Goal: Transaction & Acquisition: Purchase product/service

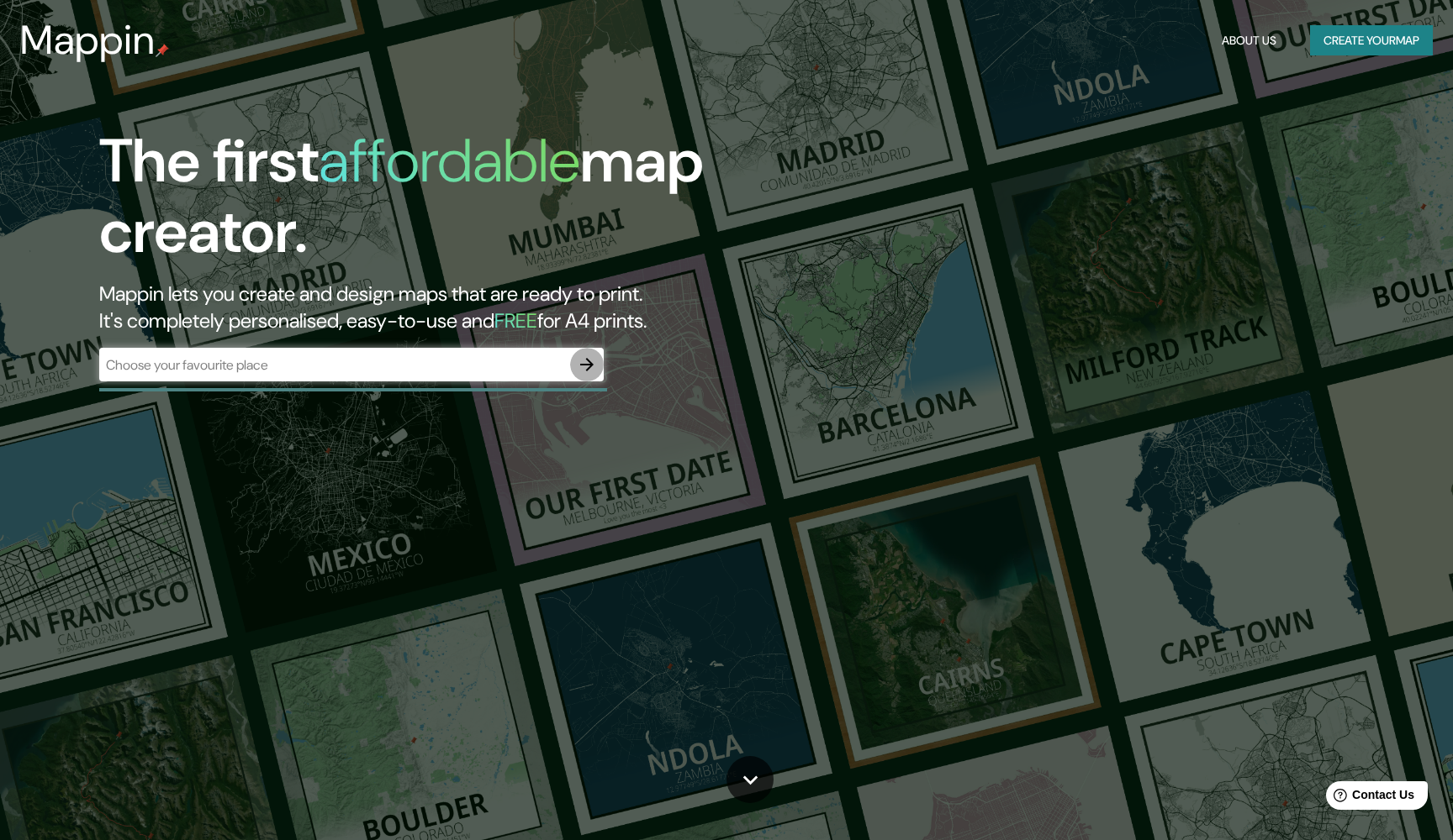
click at [589, 357] on icon "button" at bounding box center [587, 364] width 20 height 20
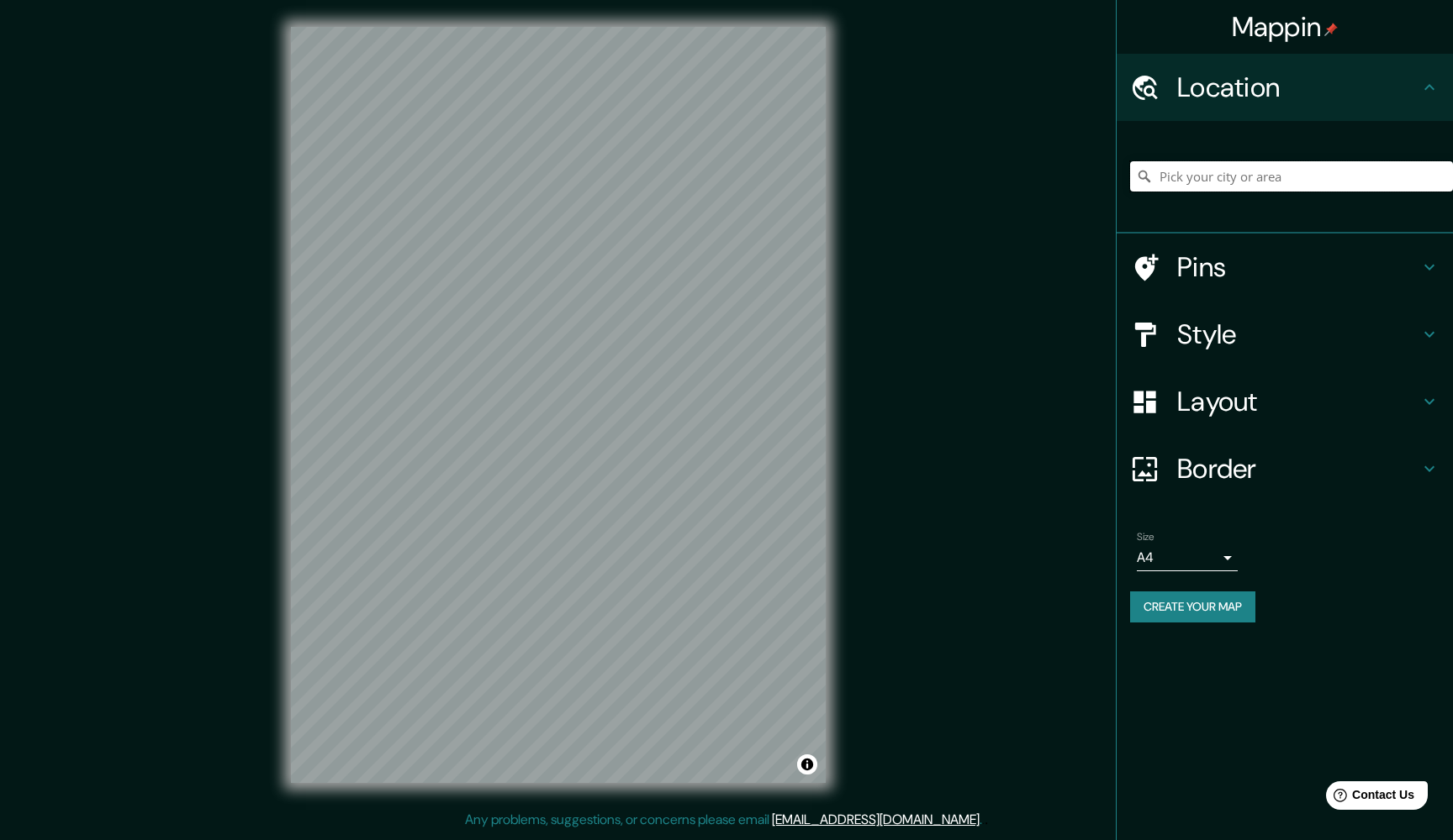
click at [1220, 174] on input "Pick your city or area" at bounding box center [1291, 175] width 323 height 30
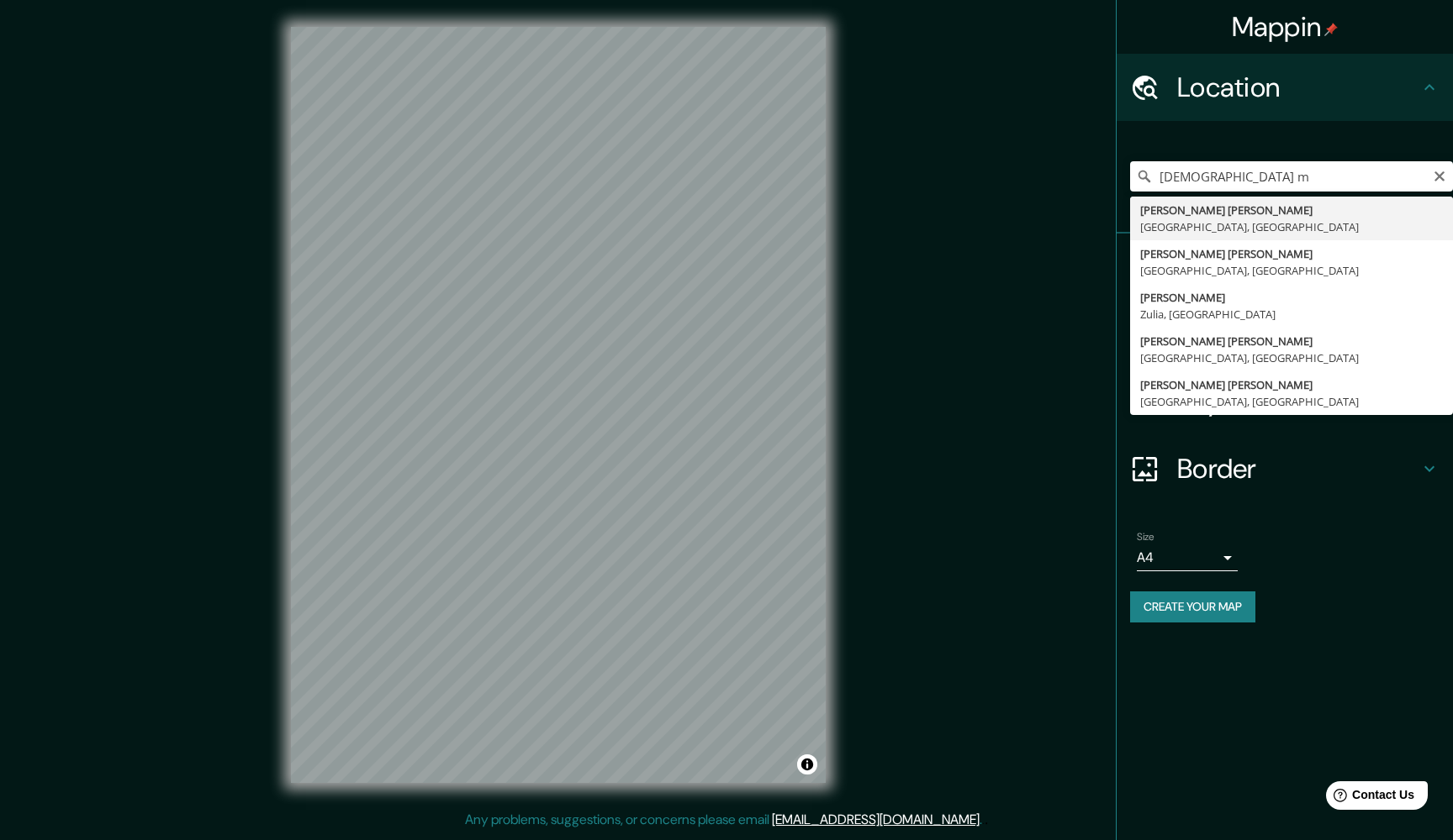
type input "[PERSON_NAME] [PERSON_NAME], [GEOGRAPHIC_DATA], [GEOGRAPHIC_DATA]"
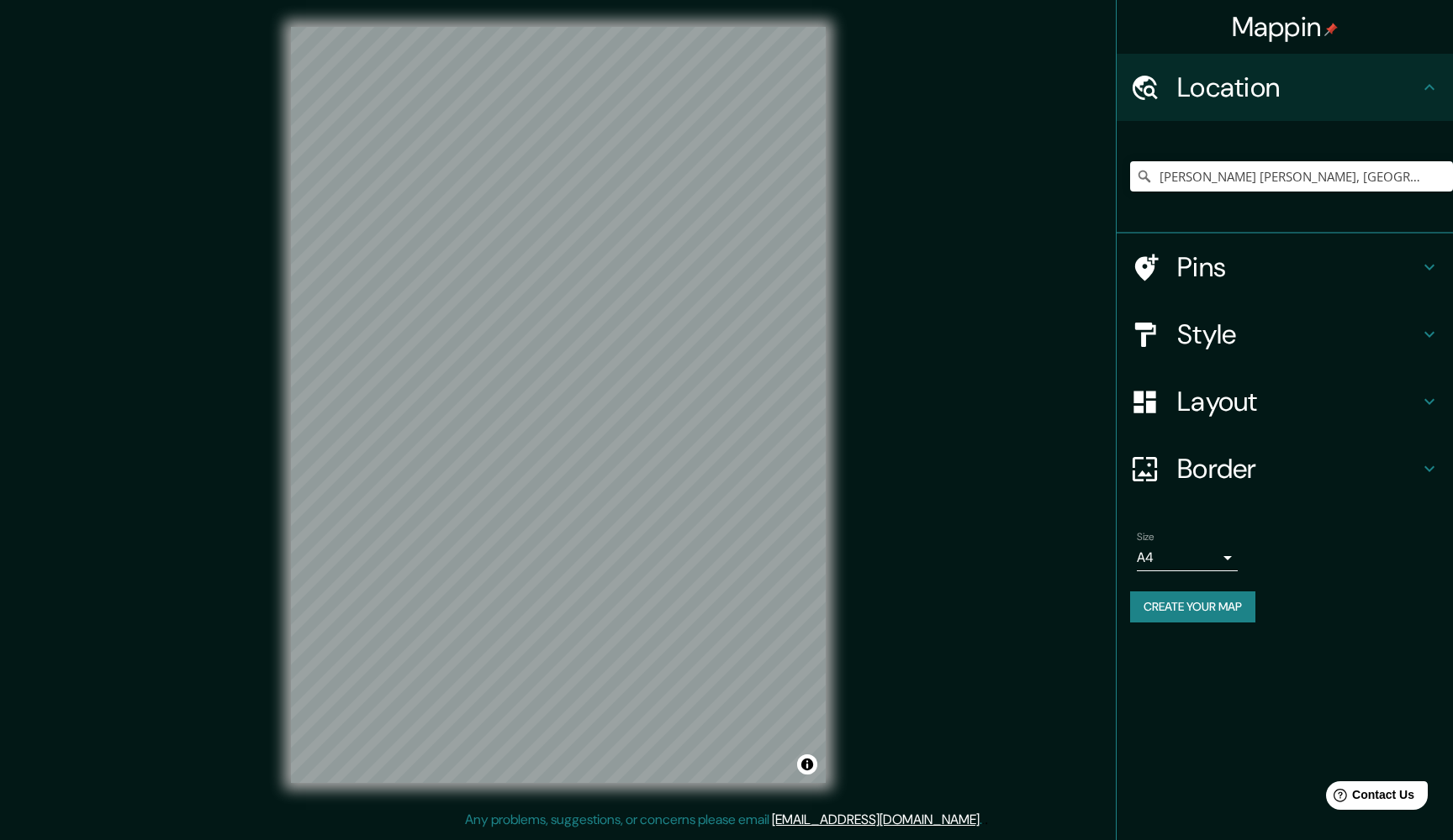
click at [1245, 268] on h4 "Pins" at bounding box center [1298, 267] width 242 height 33
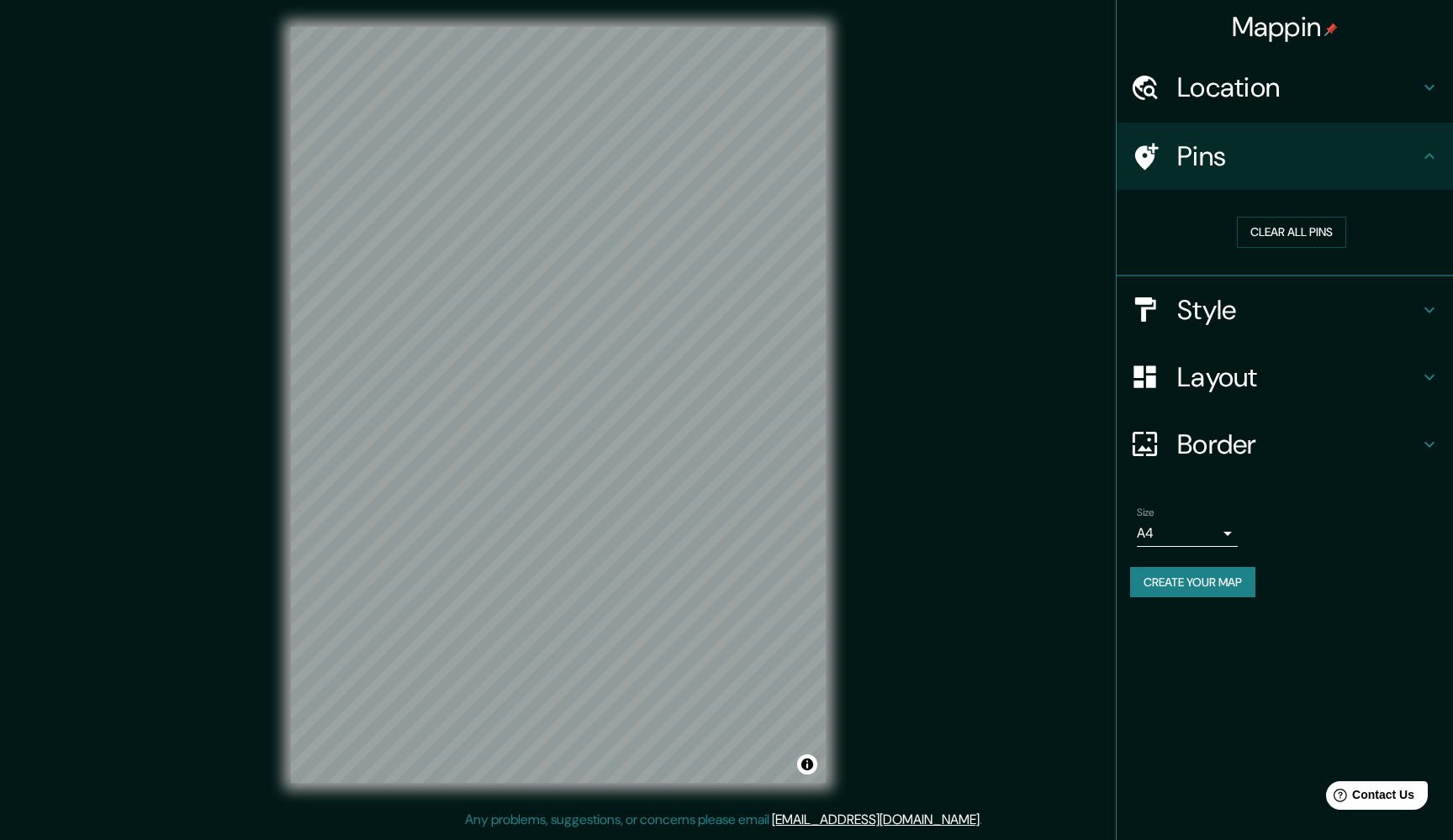
click at [1434, 160] on icon at bounding box center [1429, 156] width 20 height 20
click at [1206, 311] on h4 "Style" at bounding box center [1298, 309] width 242 height 33
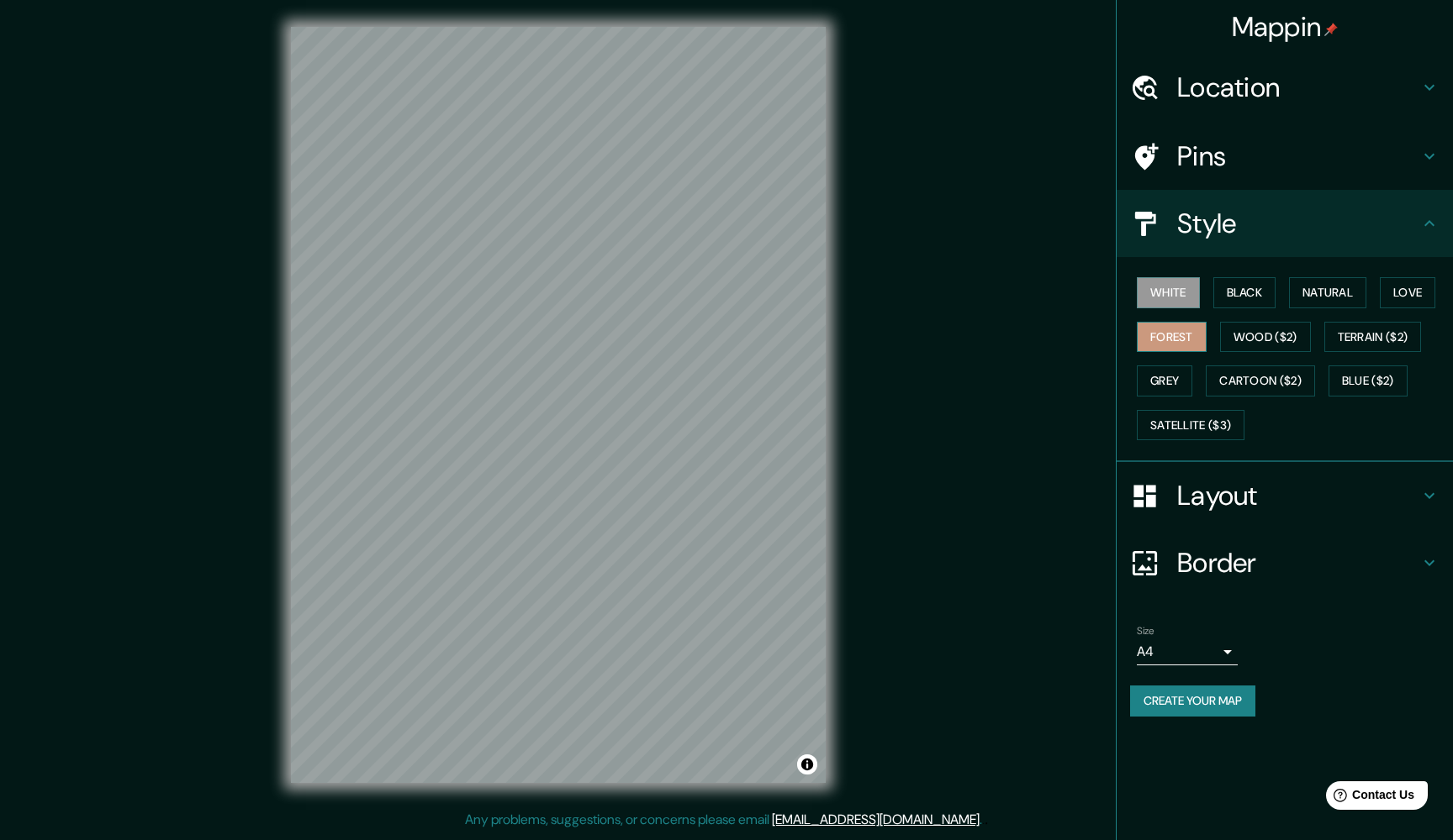
click at [1176, 329] on button "Forest" at bounding box center [1171, 337] width 70 height 31
click at [1252, 343] on button "Wood ($2)" at bounding box center [1265, 337] width 90 height 31
click at [1263, 374] on button "Cartoon ($2)" at bounding box center [1260, 381] width 109 height 31
click at [1355, 375] on button "Blue ($2)" at bounding box center [1367, 381] width 79 height 31
click at [1153, 373] on button "Grey" at bounding box center [1163, 381] width 55 height 31
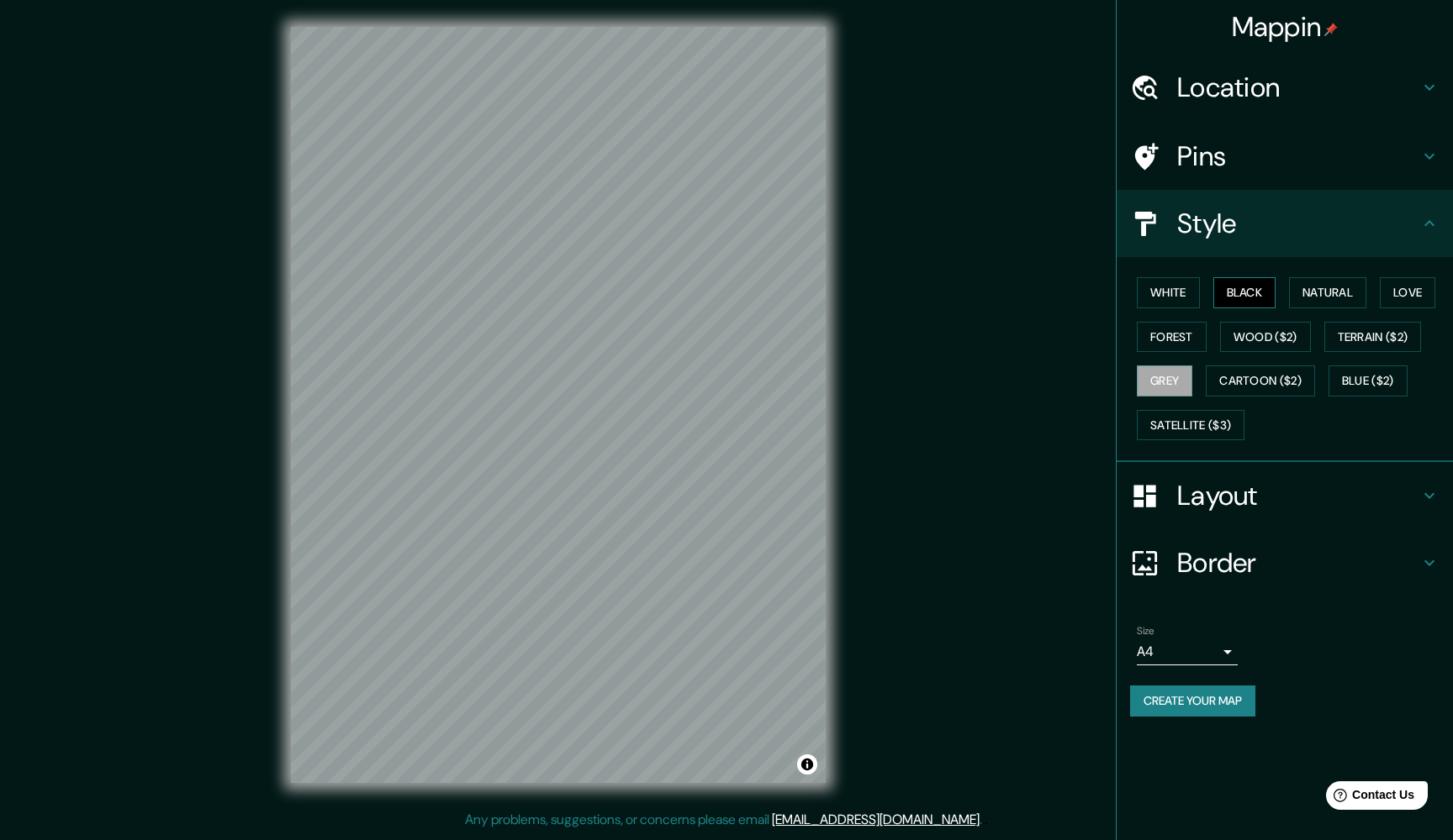
click at [1244, 278] on button "Black" at bounding box center [1245, 293] width 63 height 31
click at [1339, 284] on button "Natural" at bounding box center [1327, 293] width 77 height 31
click at [1421, 284] on button "Love" at bounding box center [1407, 293] width 55 height 31
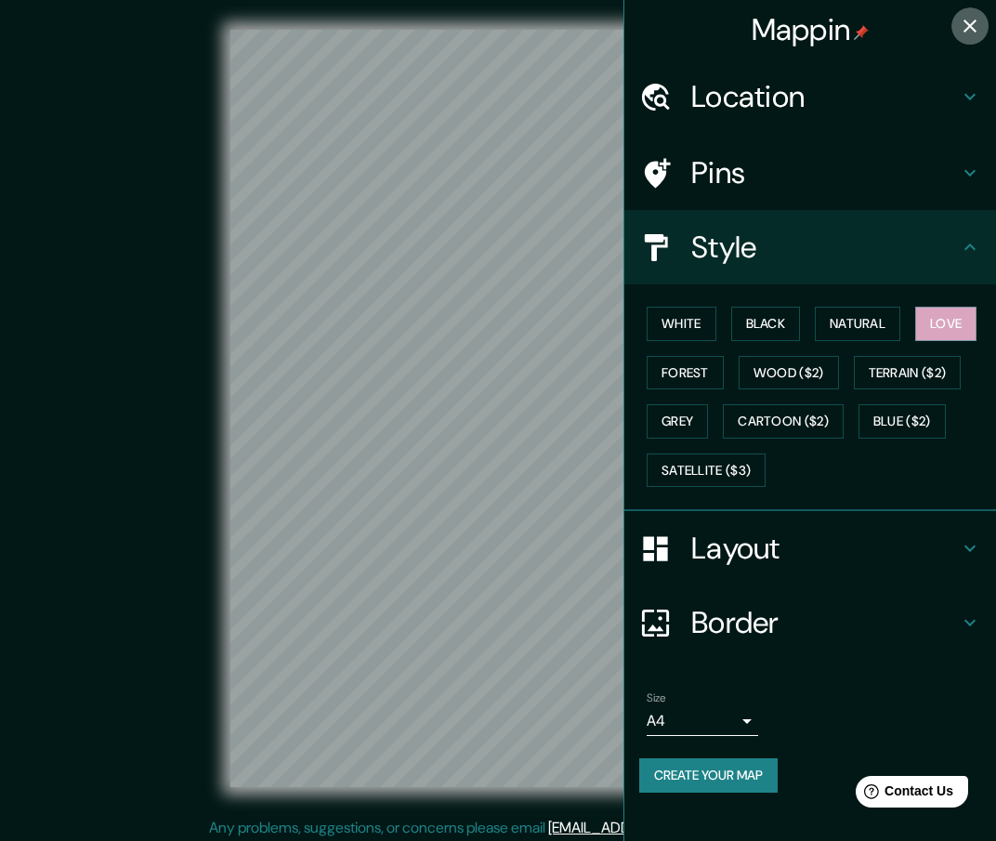
click at [971, 19] on icon "button" at bounding box center [970, 26] width 22 height 22
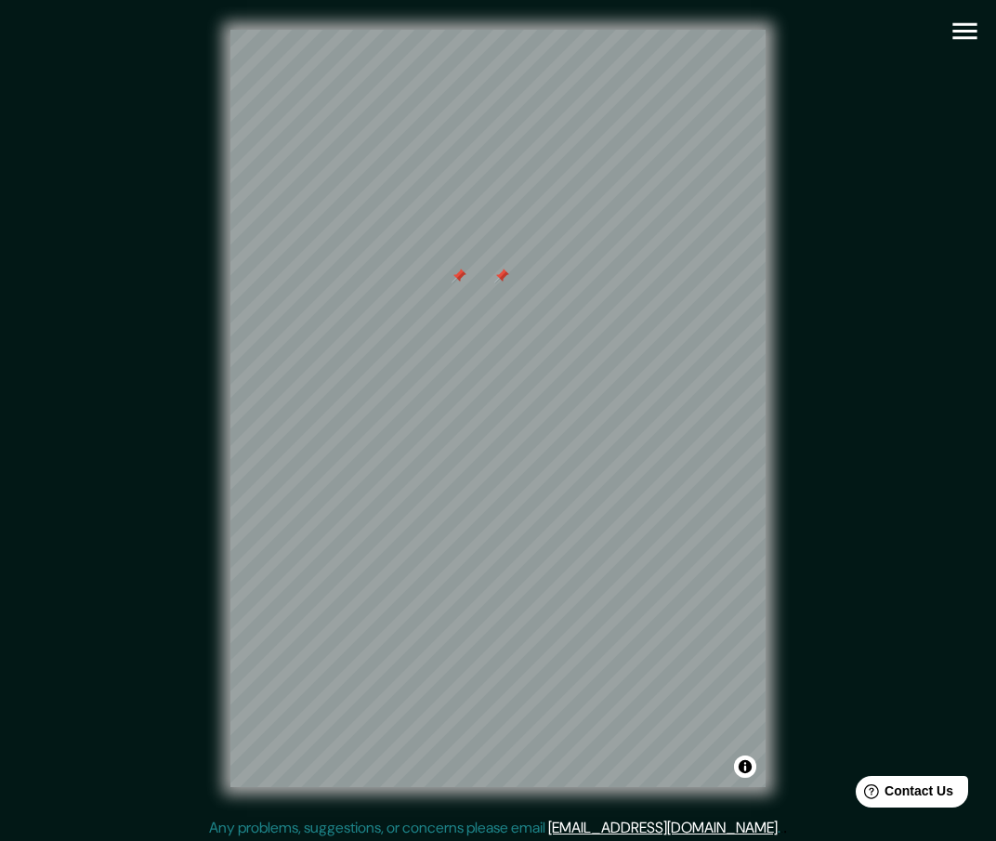
drag, startPoint x: 473, startPoint y: 275, endPoint x: 503, endPoint y: 276, distance: 29.8
click at [503, 276] on div at bounding box center [501, 276] width 15 height 15
click at [502, 272] on div at bounding box center [500, 276] width 15 height 15
drag, startPoint x: 450, startPoint y: 280, endPoint x: 412, endPoint y: 280, distance: 38.1
click at [412, 280] on div at bounding box center [414, 276] width 15 height 15
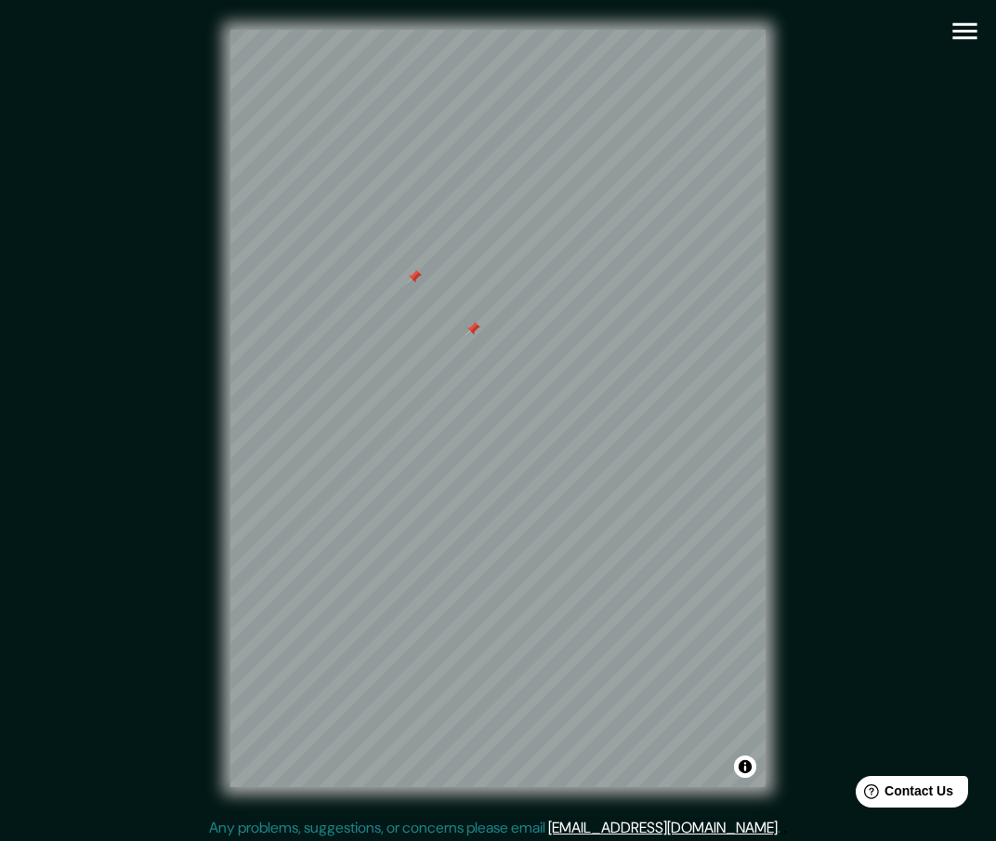
click at [412, 274] on div at bounding box center [414, 277] width 15 height 15
click at [460, 330] on div at bounding box center [461, 327] width 15 height 15
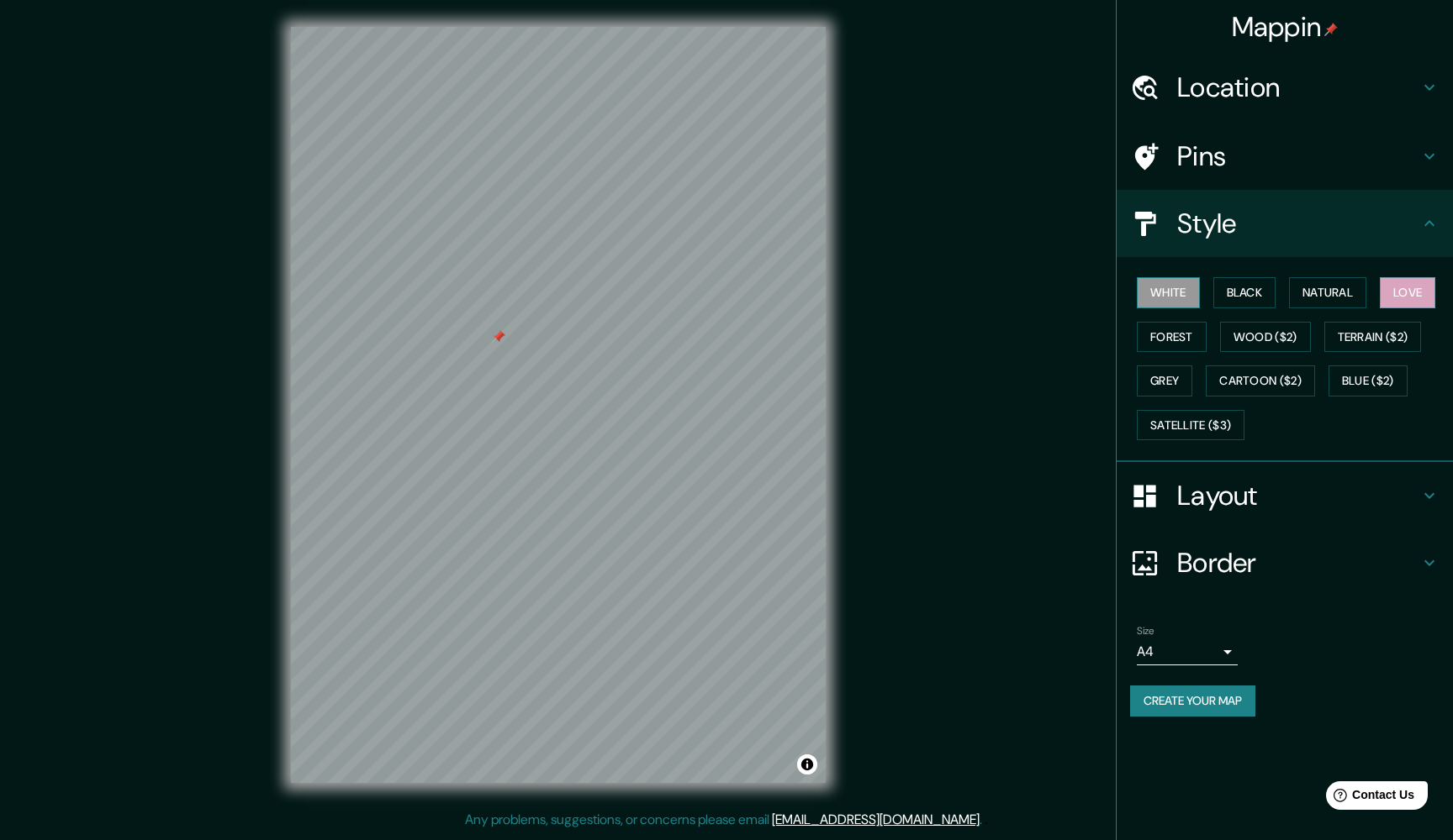
click at [1173, 288] on button "White" at bounding box center [1168, 293] width 63 height 31
click at [1241, 286] on button "Black" at bounding box center [1245, 293] width 63 height 31
click at [1322, 297] on button "Natural" at bounding box center [1327, 293] width 77 height 31
click at [1420, 294] on button "Love" at bounding box center [1407, 293] width 55 height 31
click at [1346, 286] on button "Natural" at bounding box center [1327, 293] width 77 height 31
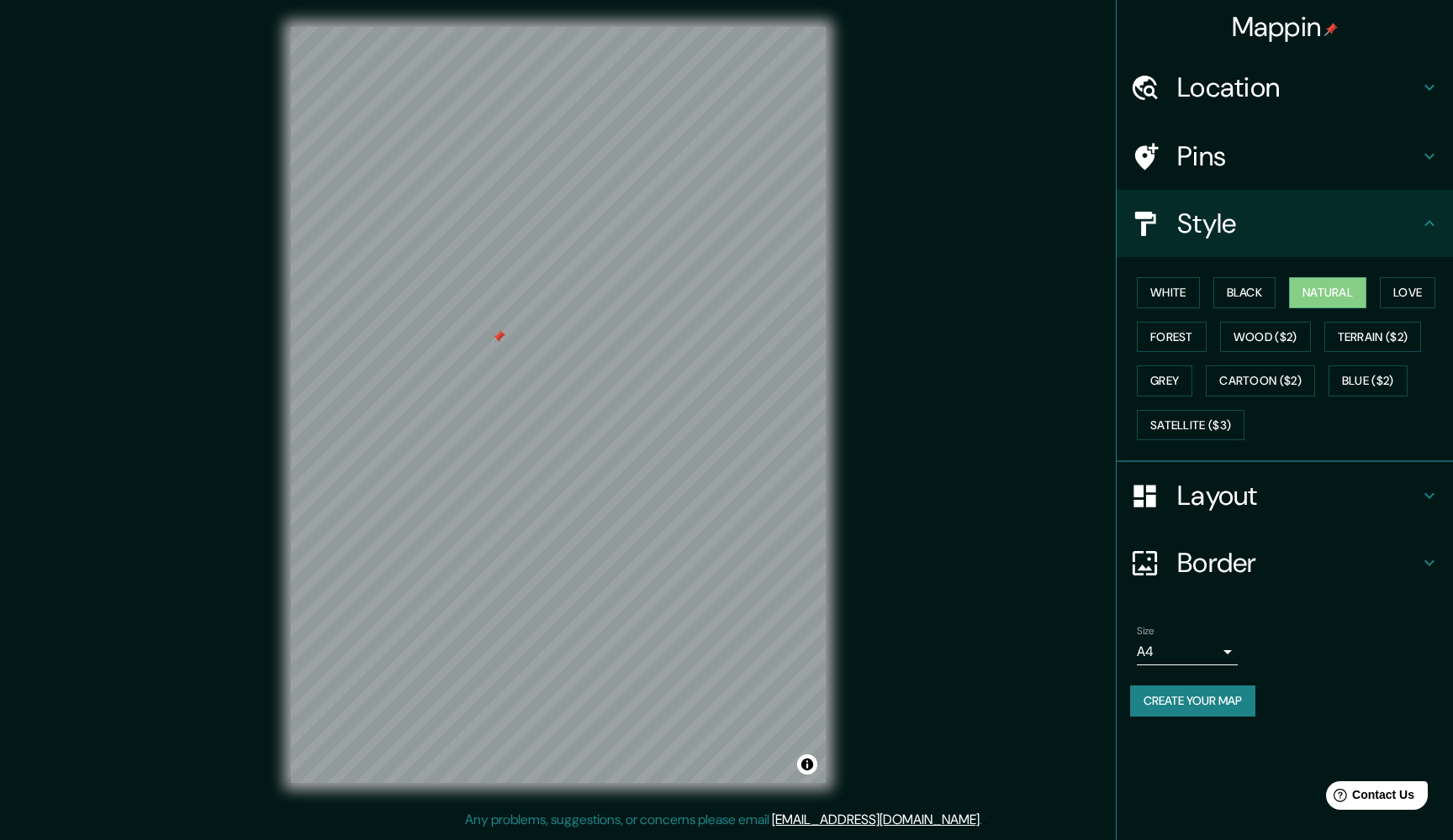
click at [1220, 554] on h4 "Border" at bounding box center [1298, 562] width 242 height 33
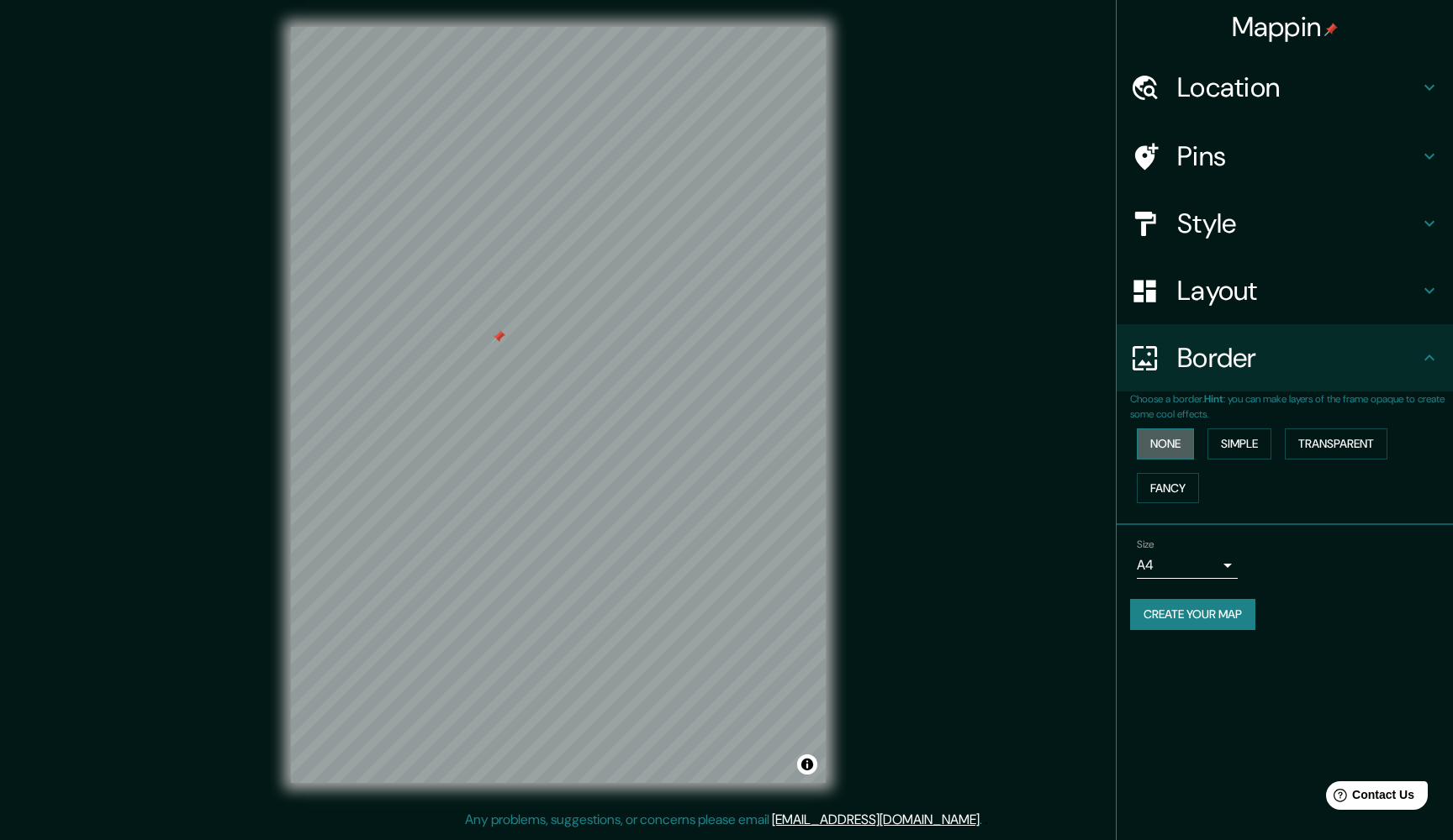
click at [1163, 431] on button "None" at bounding box center [1164, 444] width 57 height 31
click at [1230, 439] on button "Simple" at bounding box center [1239, 444] width 64 height 31
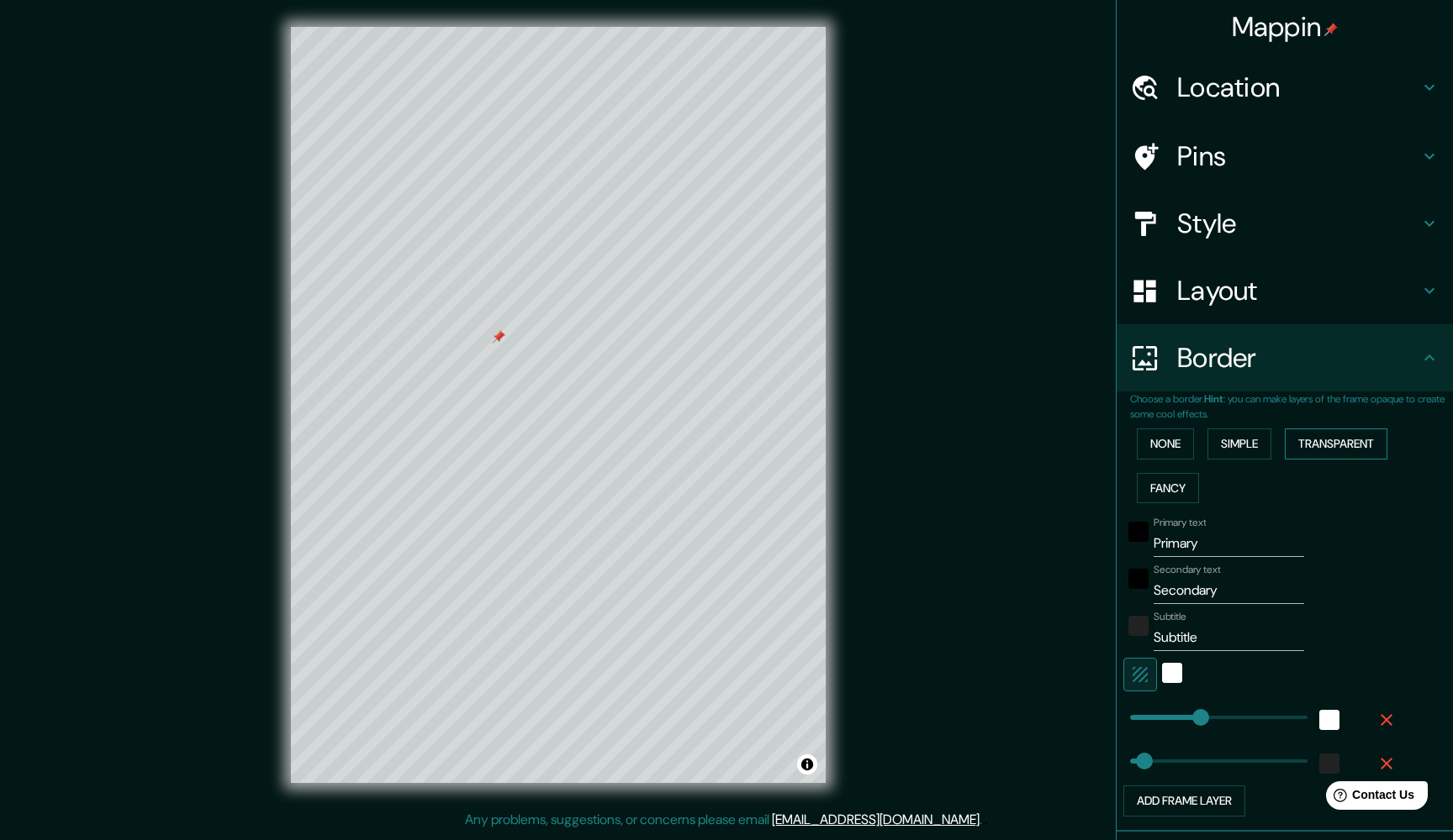
click at [1316, 439] on button "Transparent" at bounding box center [1335, 444] width 102 height 31
click at [1187, 481] on button "Fancy" at bounding box center [1167, 488] width 62 height 31
click at [1176, 429] on button "None" at bounding box center [1164, 444] width 57 height 31
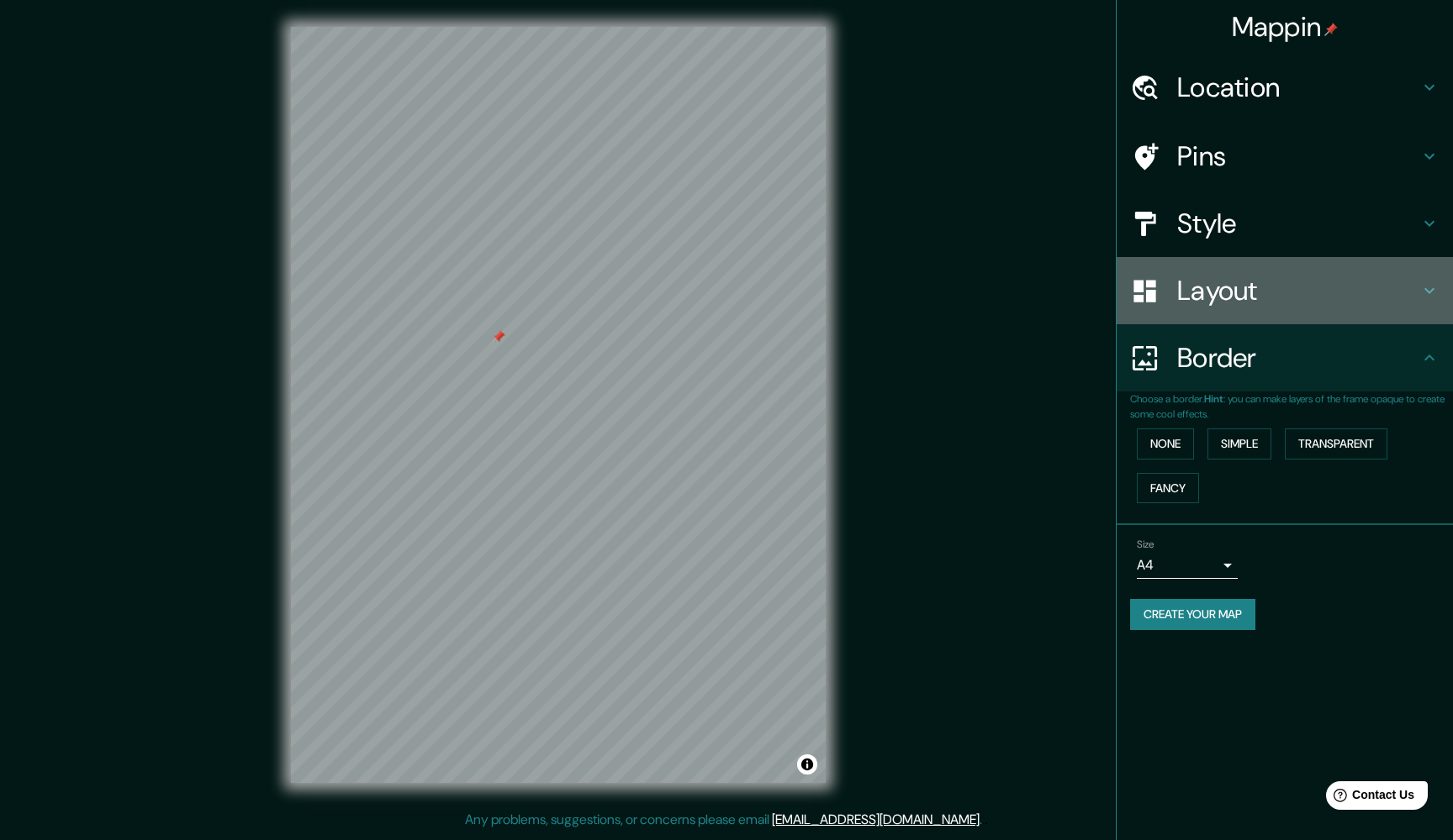
click at [1239, 289] on h4 "Layout" at bounding box center [1298, 290] width 242 height 33
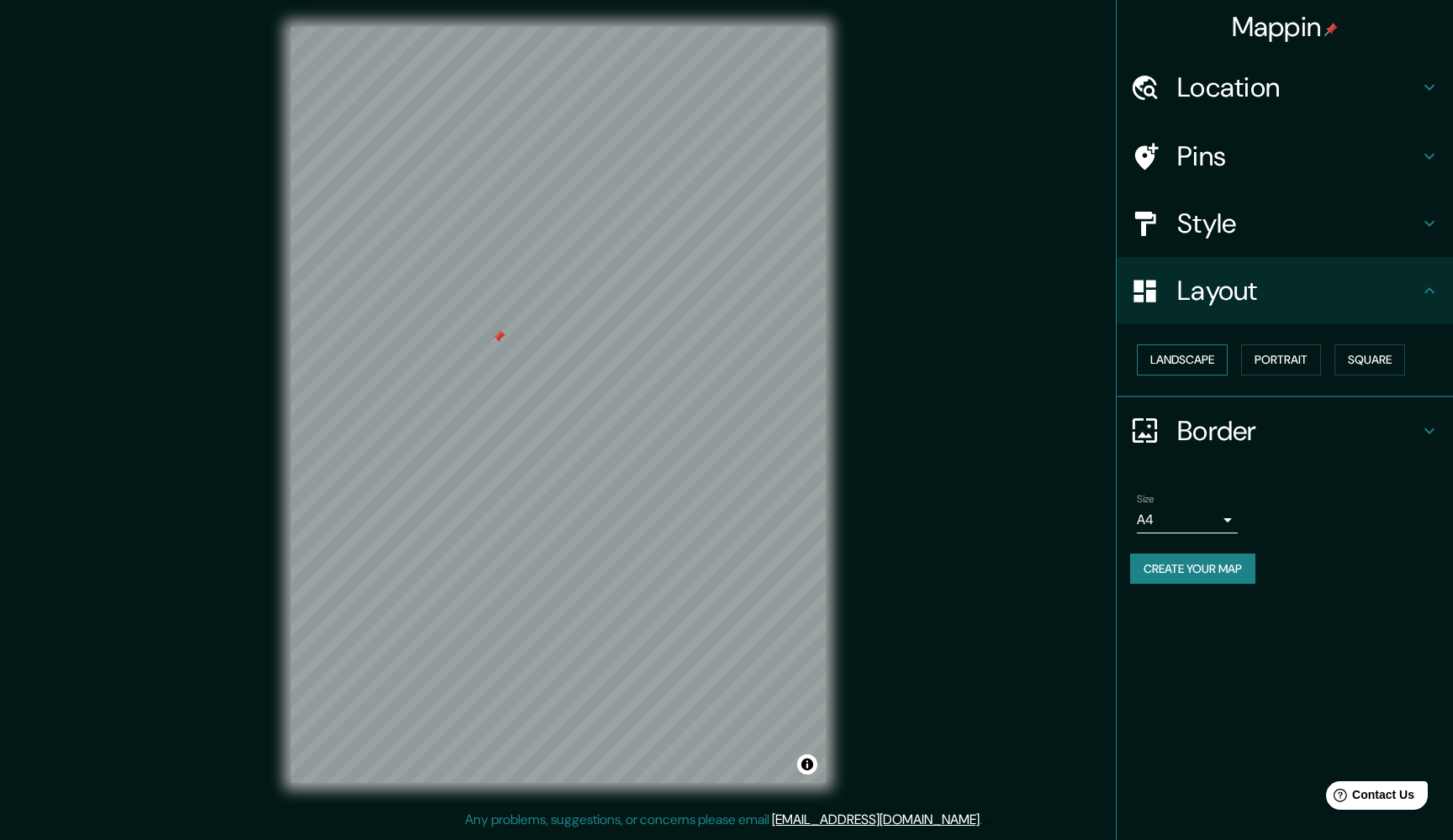
click at [1207, 347] on button "Landscape" at bounding box center [1182, 360] width 90 height 31
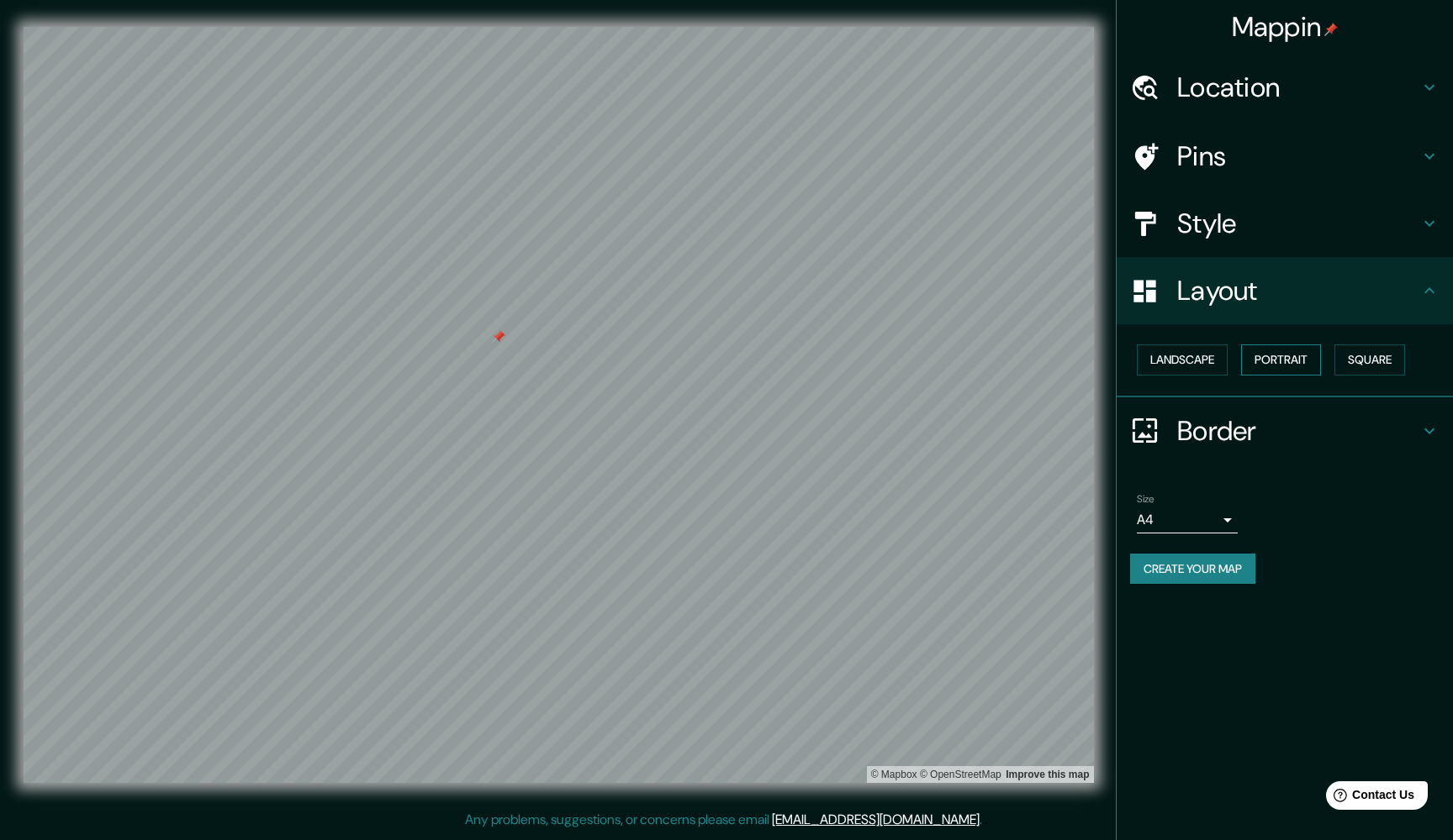
click at [1287, 361] on button "Portrait" at bounding box center [1281, 360] width 80 height 31
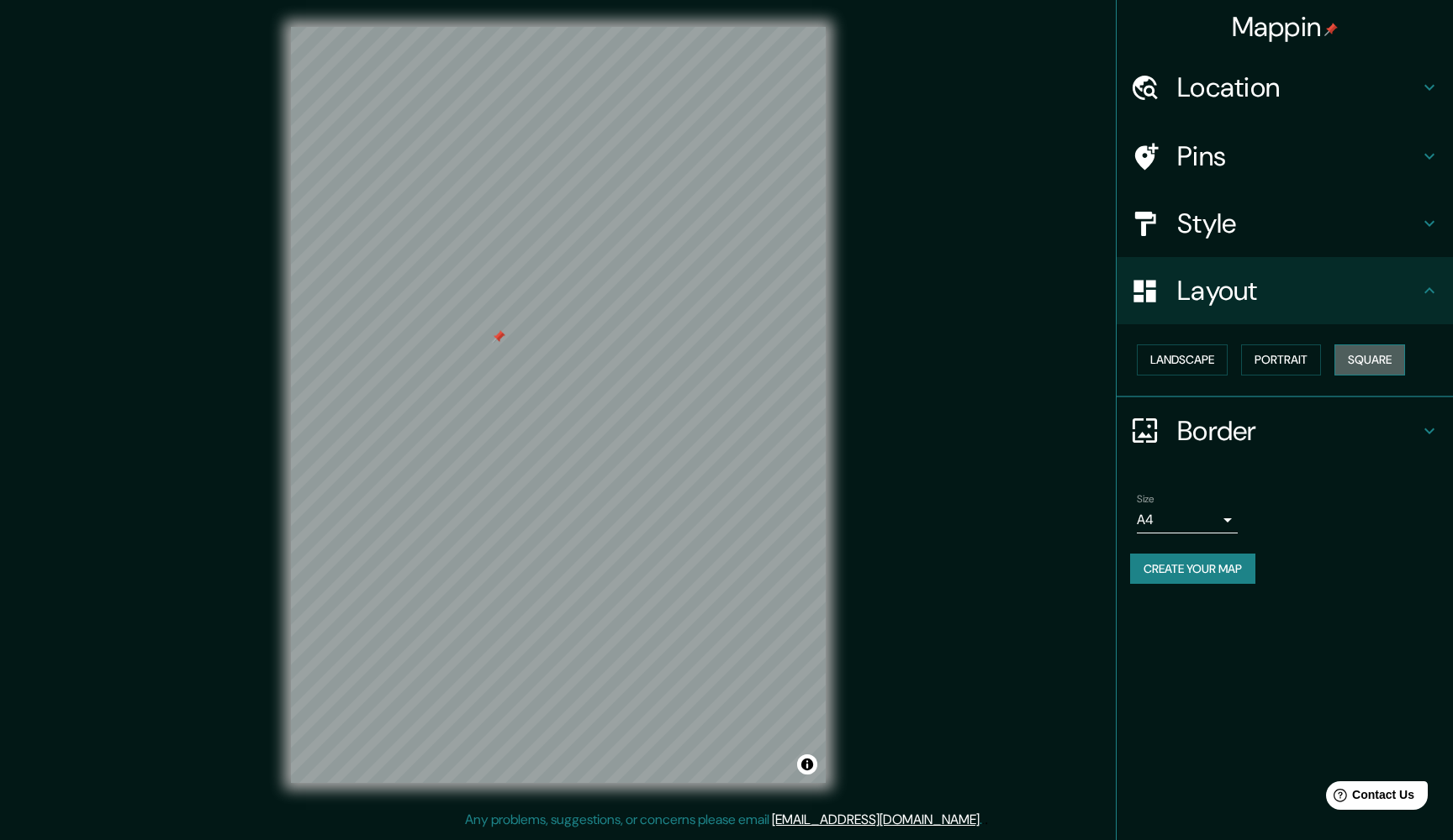
click at [1339, 355] on button "Square" at bounding box center [1370, 360] width 71 height 31
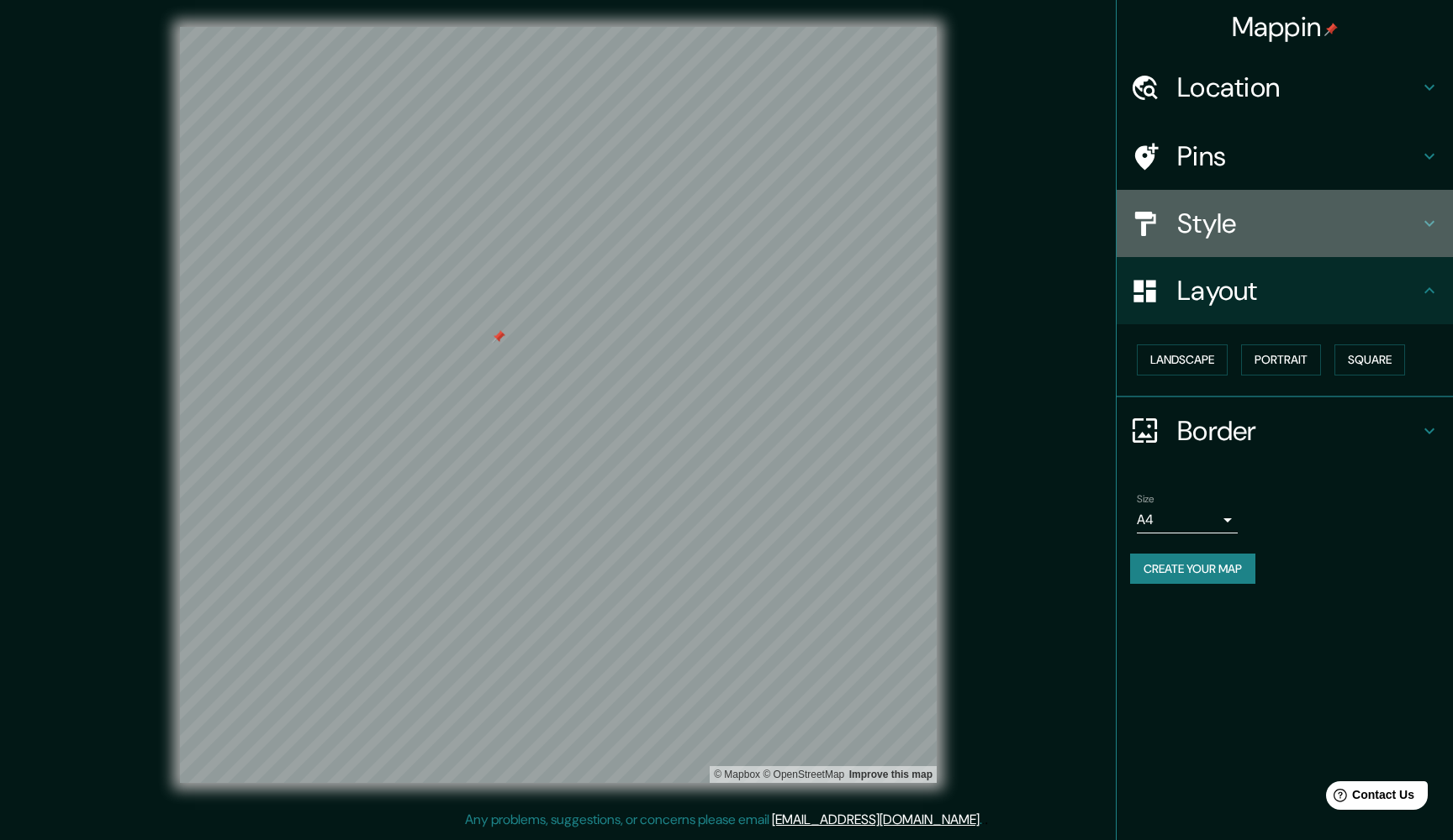
click at [1203, 226] on h4 "Style" at bounding box center [1298, 223] width 242 height 33
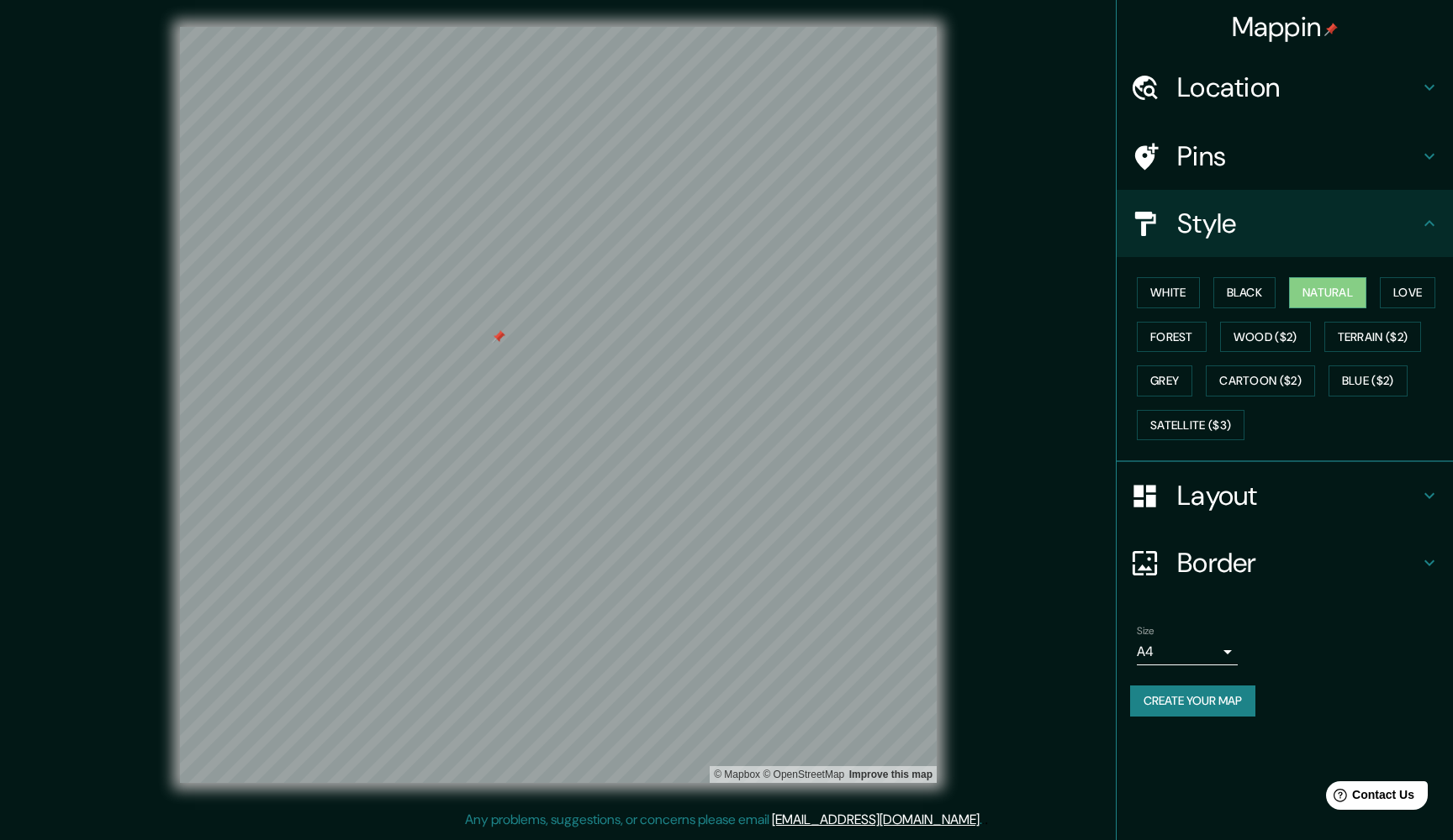
click at [1201, 150] on h4 "Pins" at bounding box center [1298, 156] width 242 height 33
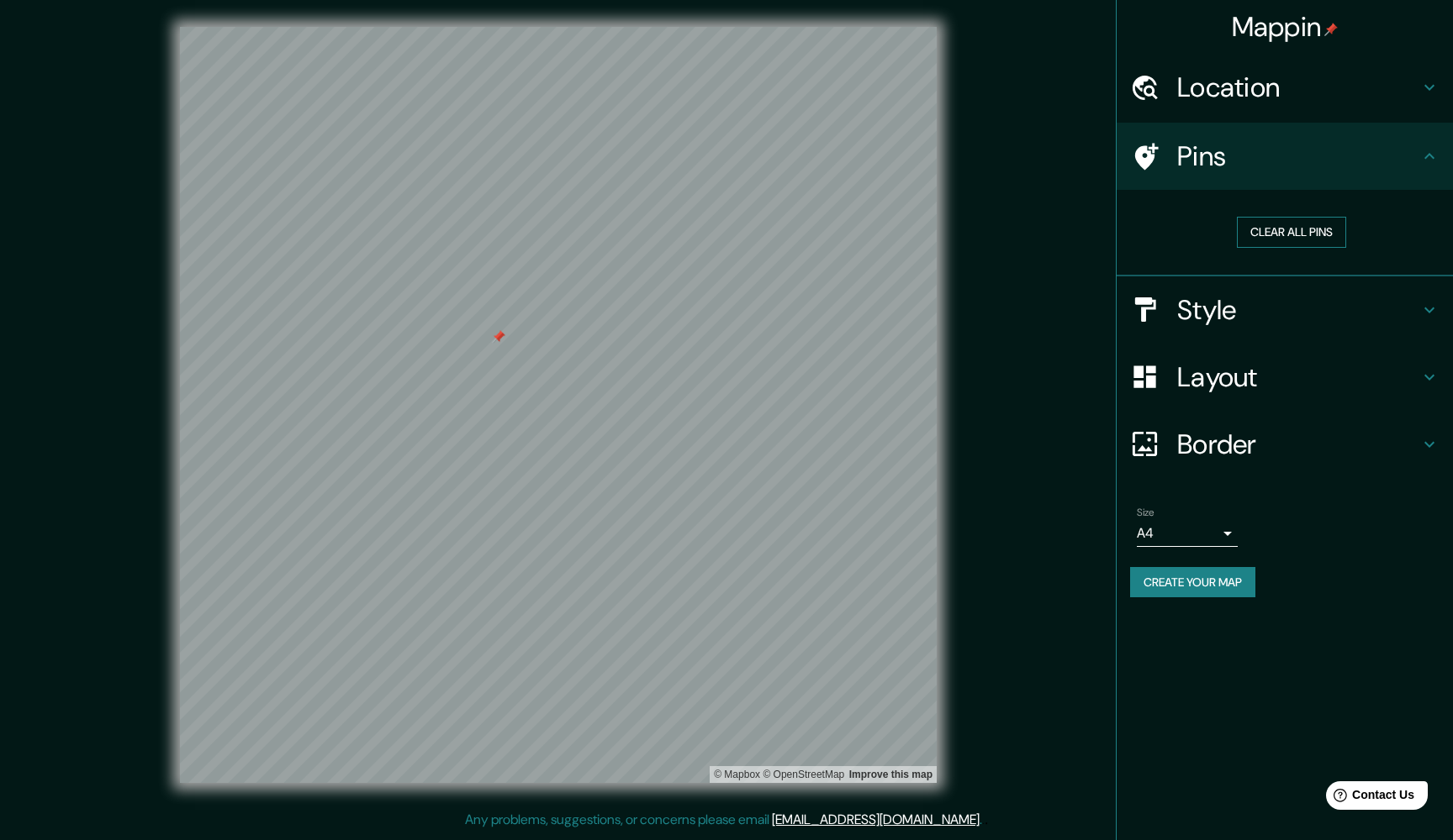
click at [1268, 232] on button "Clear all pins" at bounding box center [1291, 232] width 109 height 31
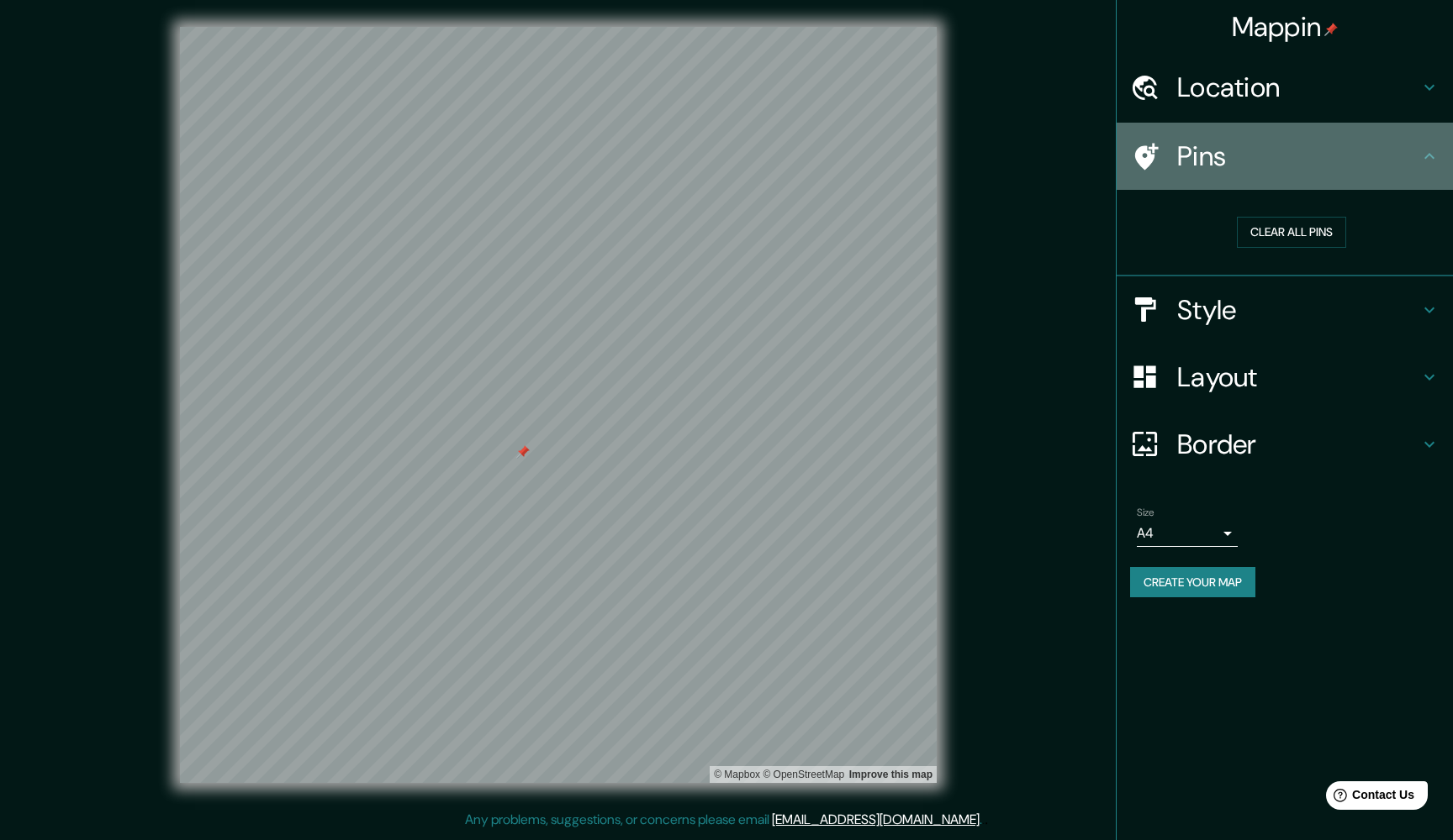
click at [1207, 153] on h4 "Pins" at bounding box center [1298, 156] width 242 height 33
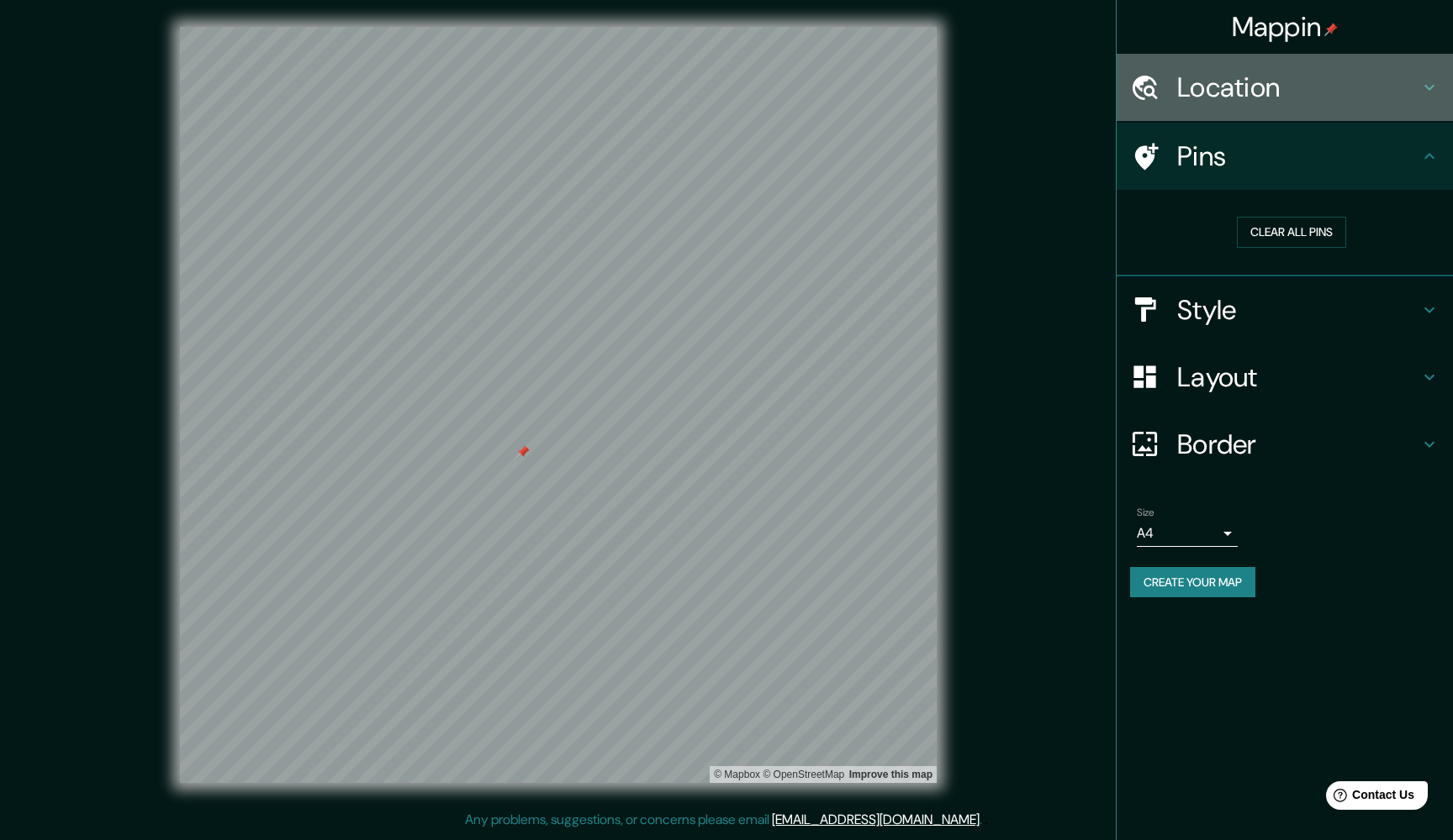
click at [1208, 99] on h4 "Location" at bounding box center [1298, 87] width 242 height 33
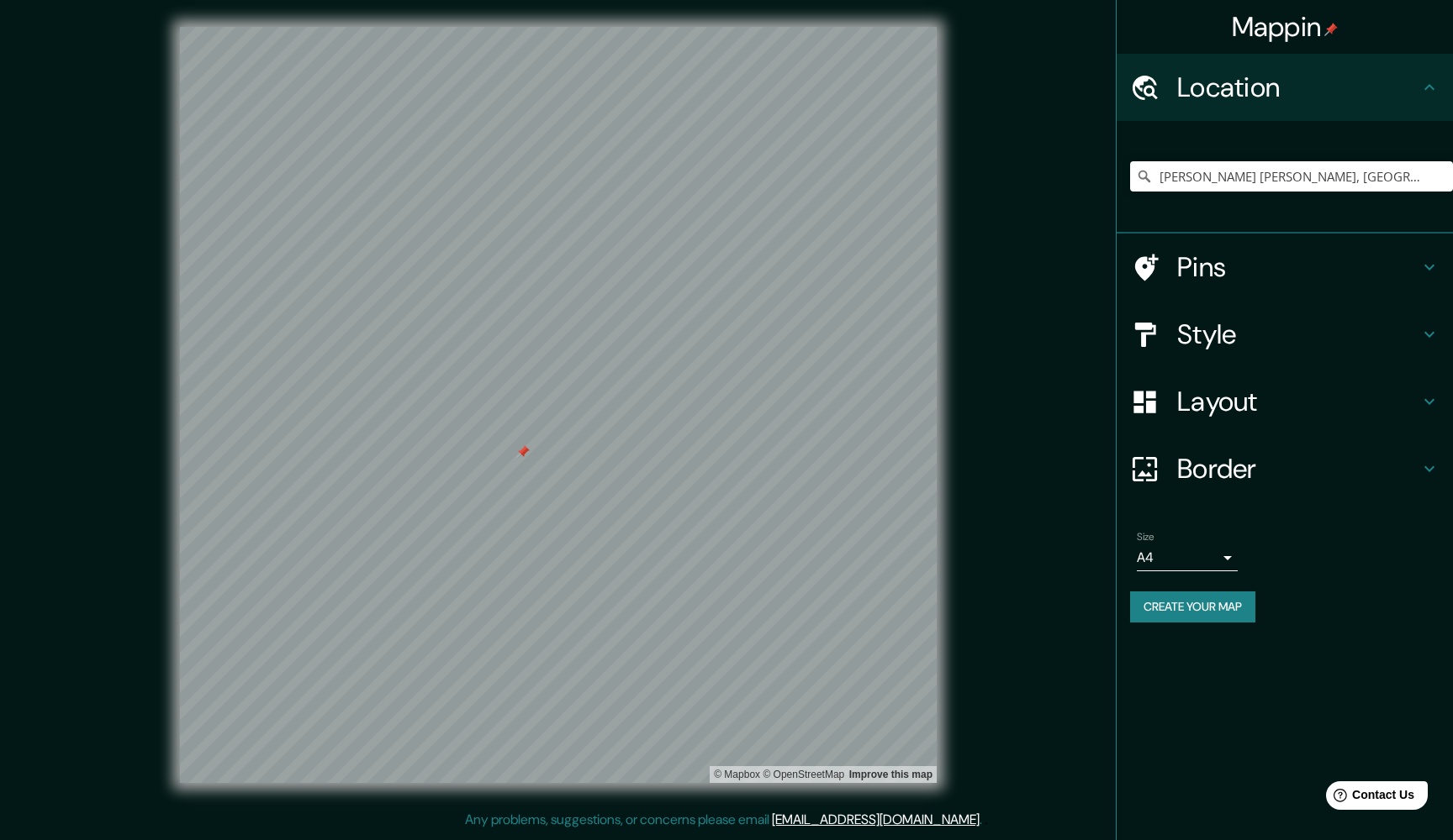
click at [1208, 99] on h4 "Location" at bounding box center [1298, 87] width 242 height 33
click at [1219, 329] on h4 "Style" at bounding box center [1298, 334] width 242 height 33
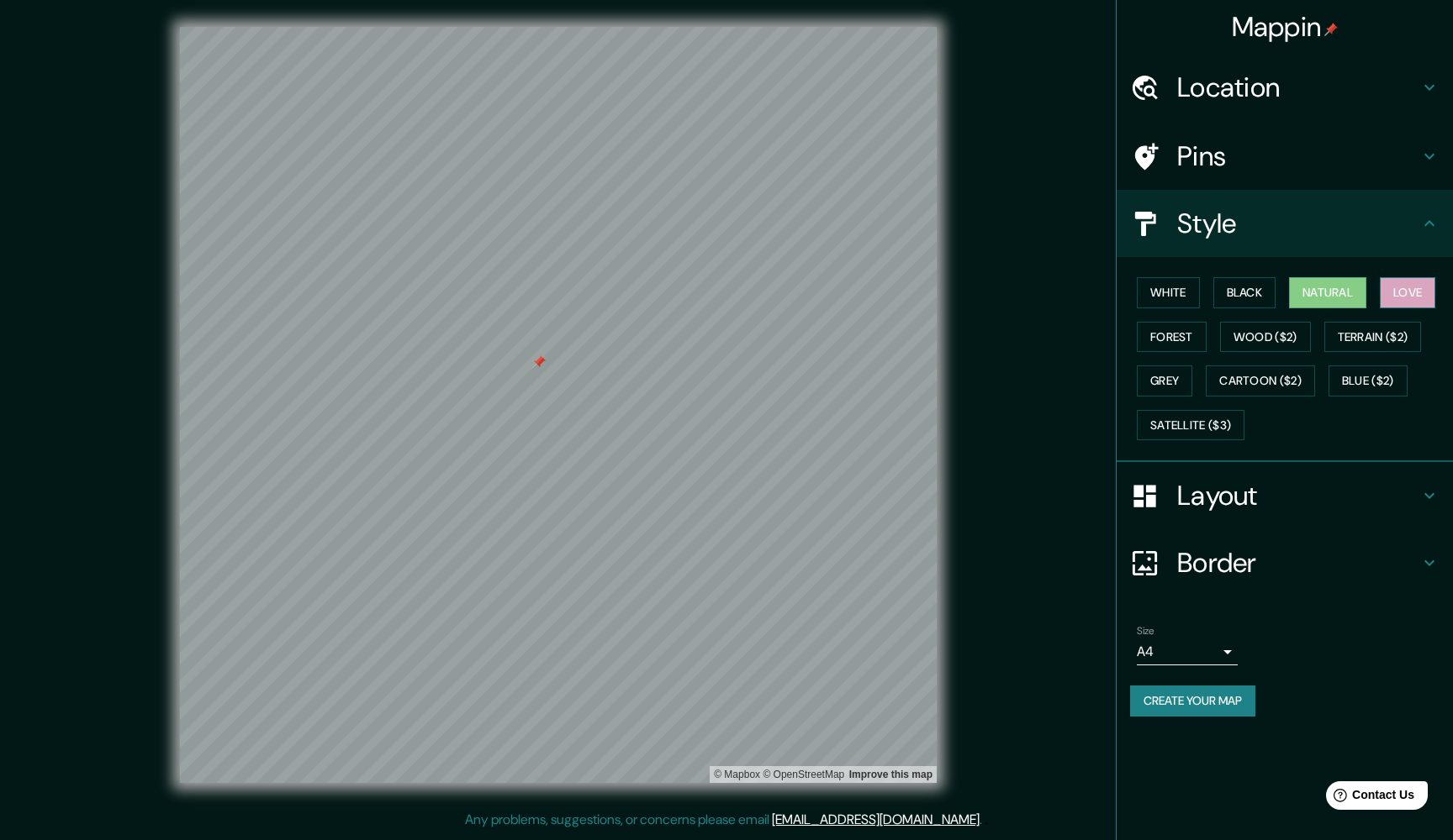
click at [1429, 279] on button "Love" at bounding box center [1407, 293] width 55 height 31
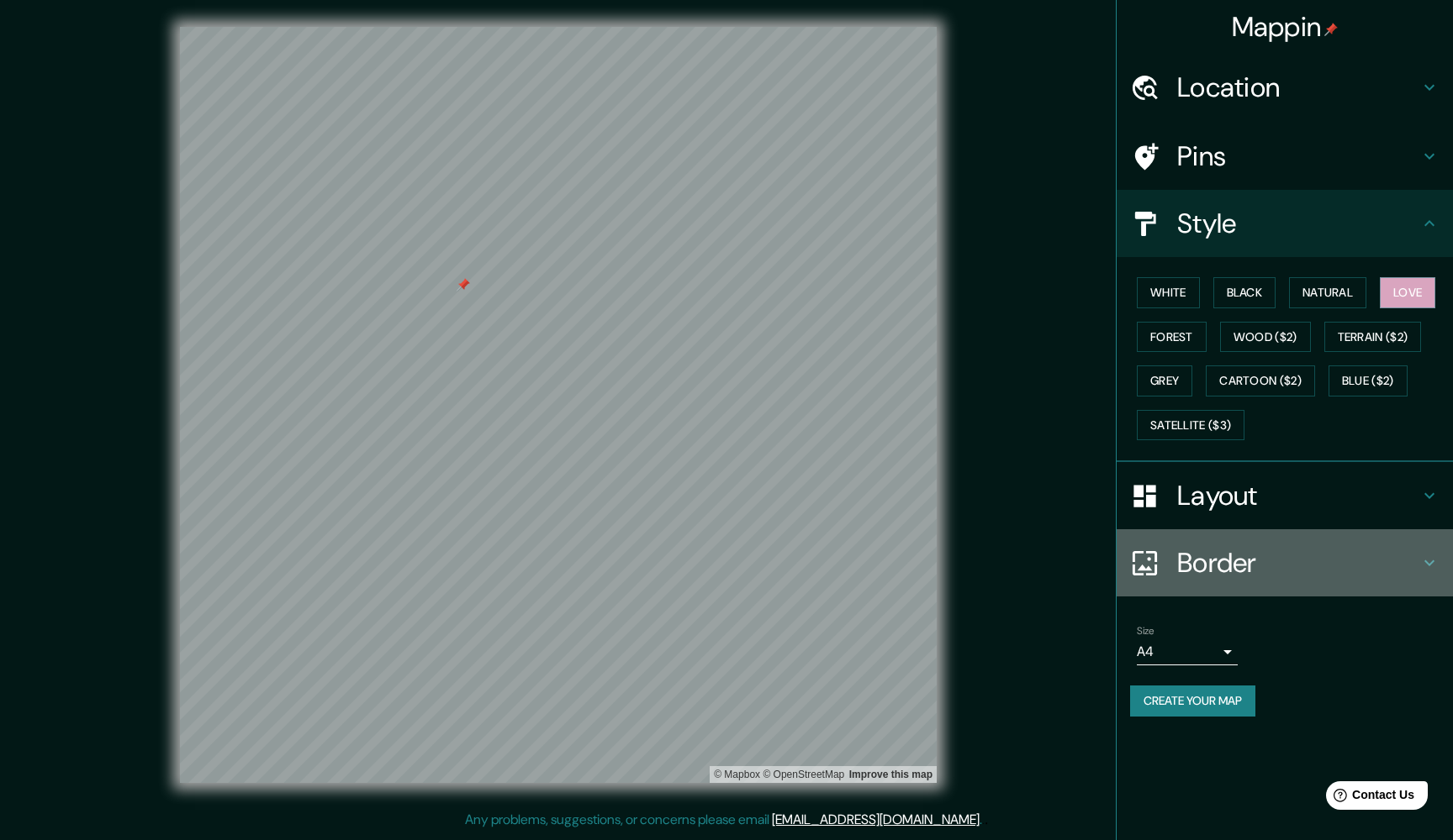
click at [1192, 546] on h4 "Border" at bounding box center [1298, 562] width 242 height 33
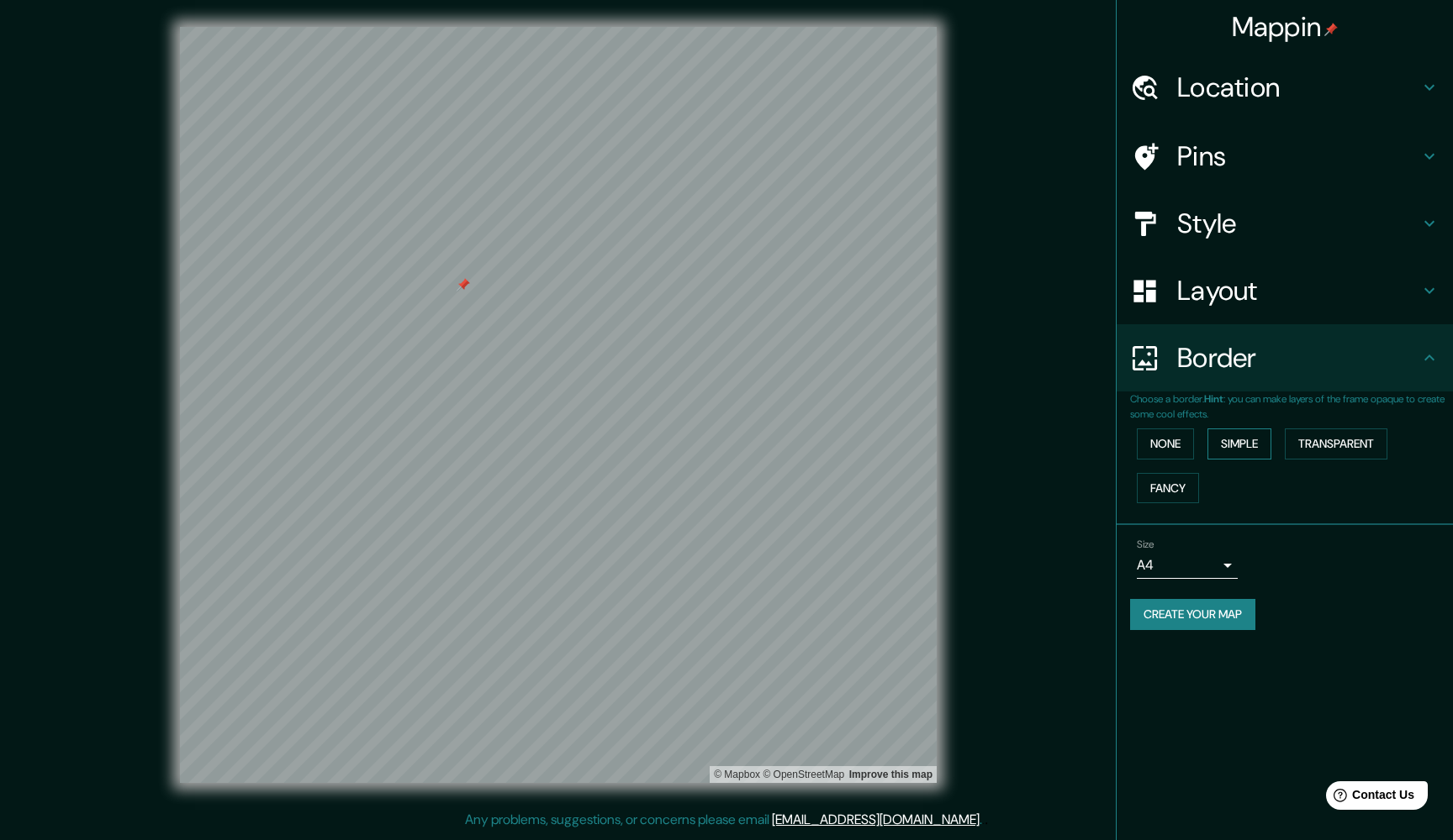
click at [1230, 440] on button "Simple" at bounding box center [1239, 444] width 64 height 31
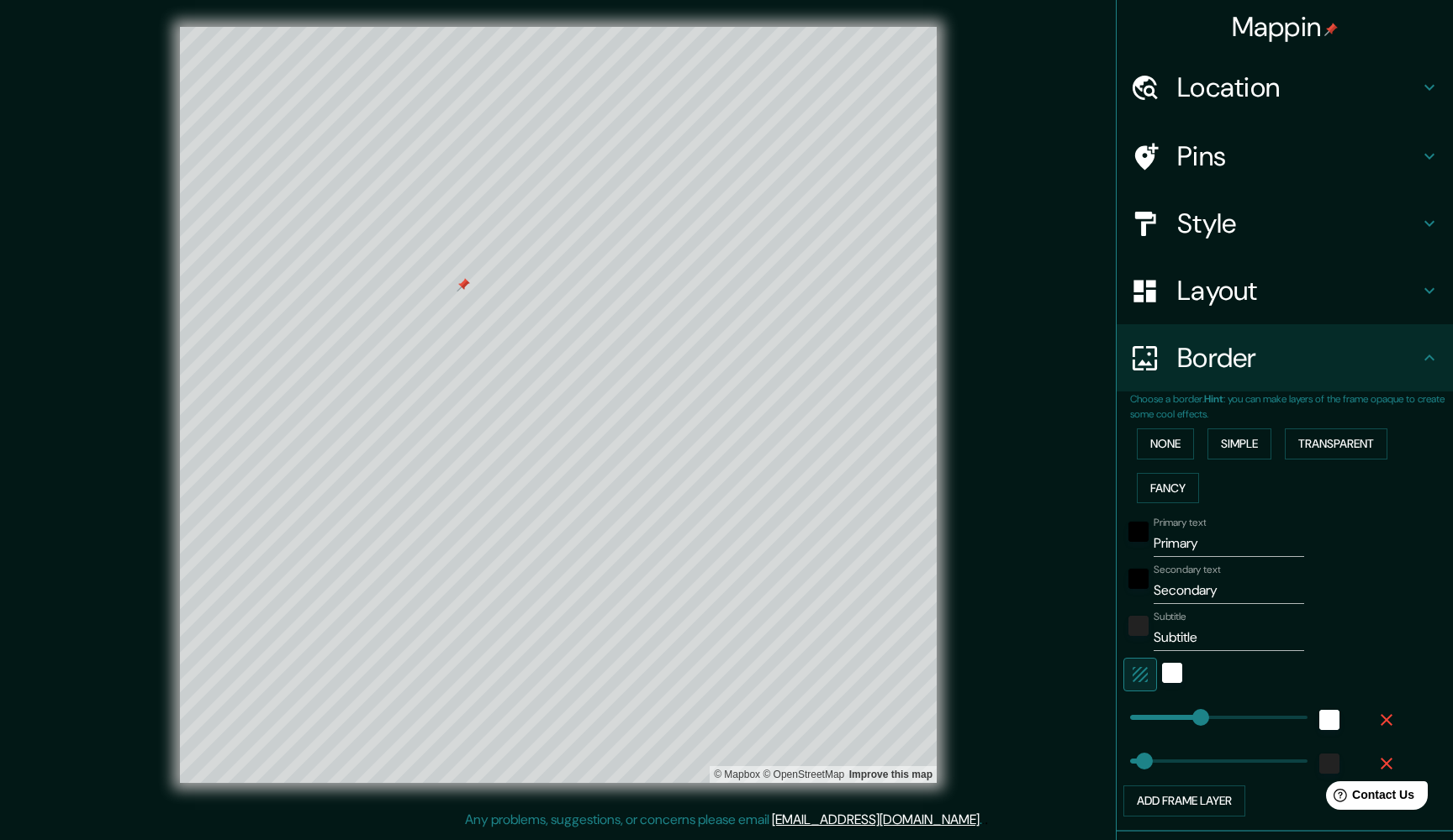
click at [1337, 458] on div "None Simple Transparent Fancy" at bounding box center [1291, 467] width 323 height 89
click at [1338, 447] on button "Transparent" at bounding box center [1335, 444] width 102 height 31
click at [1173, 479] on button "Fancy" at bounding box center [1167, 488] width 62 height 31
click at [1164, 431] on button "None" at bounding box center [1164, 444] width 57 height 31
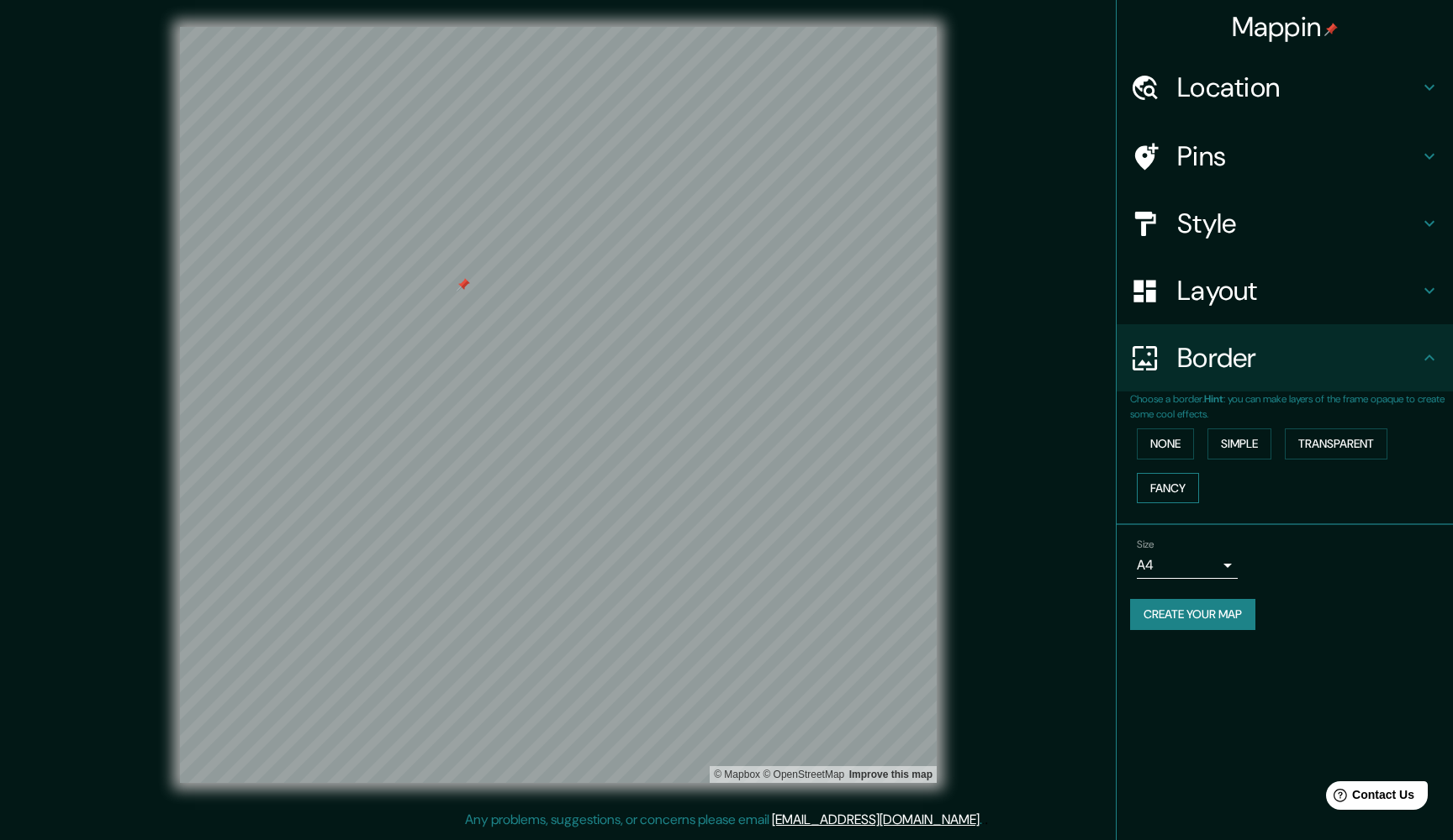
click at [1181, 480] on button "Fancy" at bounding box center [1167, 488] width 62 height 31
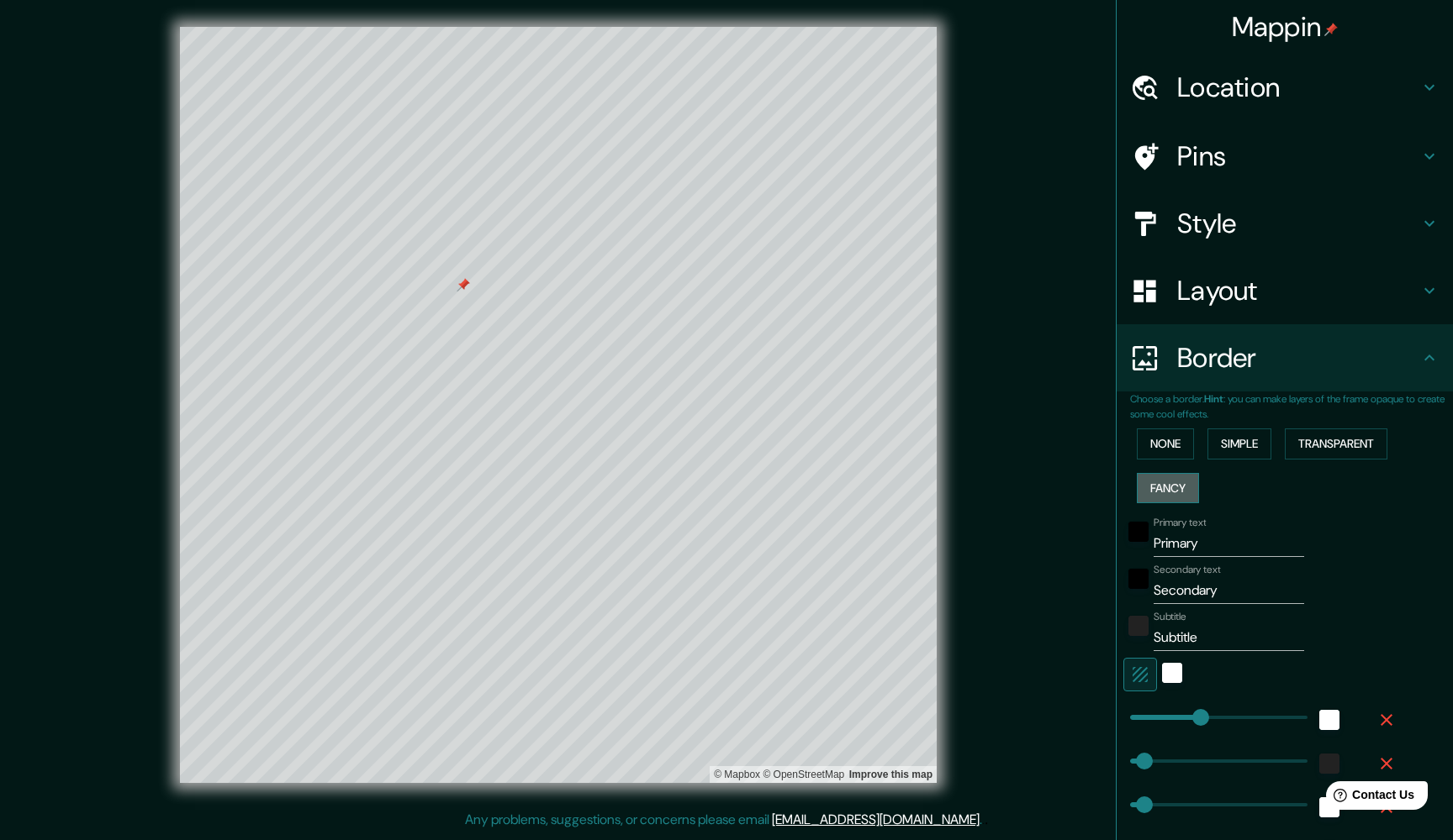
click at [1174, 473] on button "Fancy" at bounding box center [1167, 488] width 62 height 31
click at [1168, 433] on button "None" at bounding box center [1164, 444] width 57 height 31
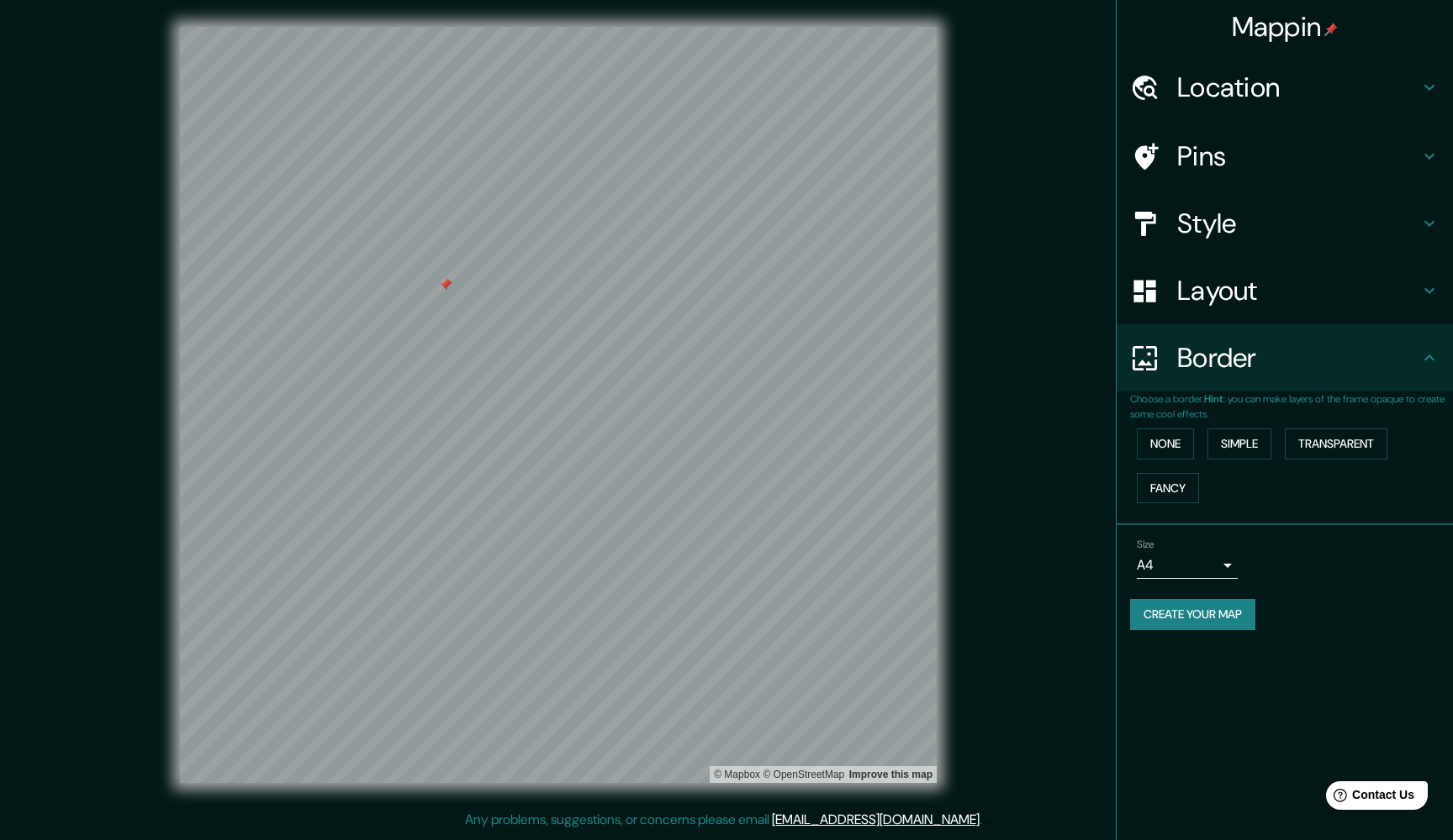
click at [1220, 604] on button "Create your map" at bounding box center [1192, 615] width 125 height 31
click at [1194, 210] on h4 "Style" at bounding box center [1298, 223] width 242 height 33
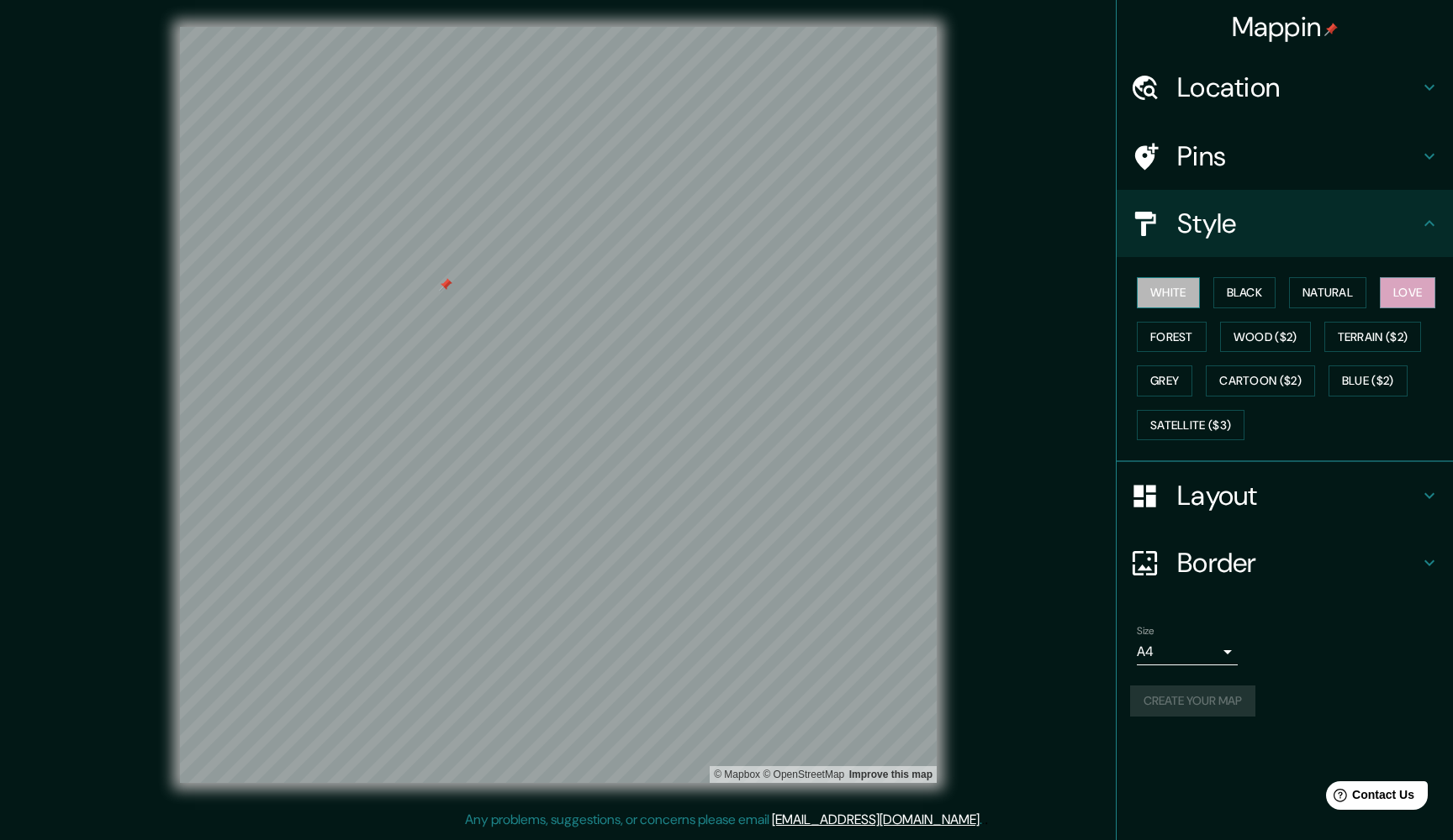
click at [1179, 290] on button "White" at bounding box center [1168, 293] width 63 height 31
click at [1243, 290] on button "Black" at bounding box center [1245, 293] width 63 height 31
click at [1316, 288] on button "Natural" at bounding box center [1327, 293] width 77 height 31
click at [1227, 706] on button "Create your map" at bounding box center [1192, 701] width 125 height 31
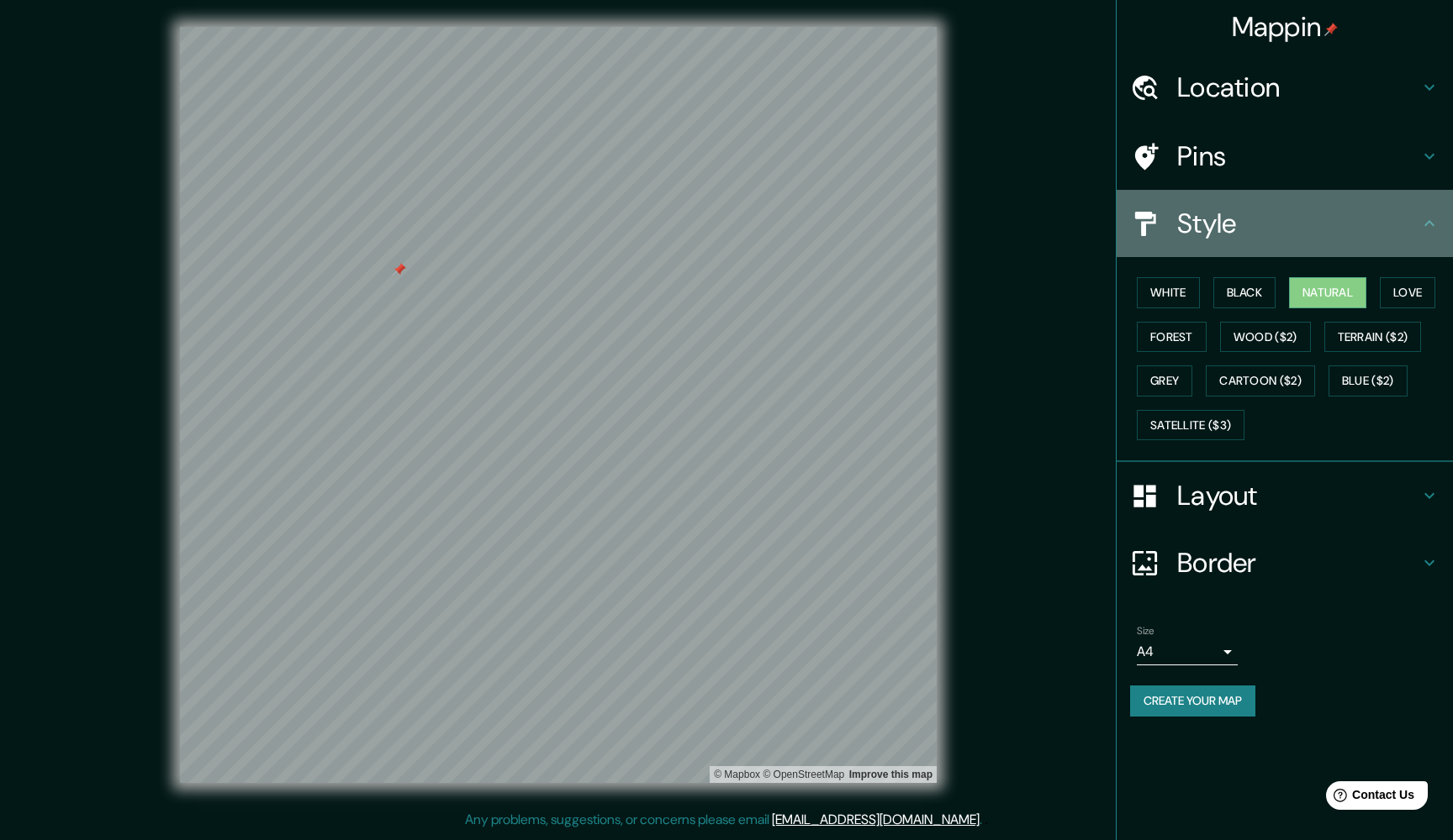
click at [1429, 225] on icon at bounding box center [1429, 223] width 20 height 20
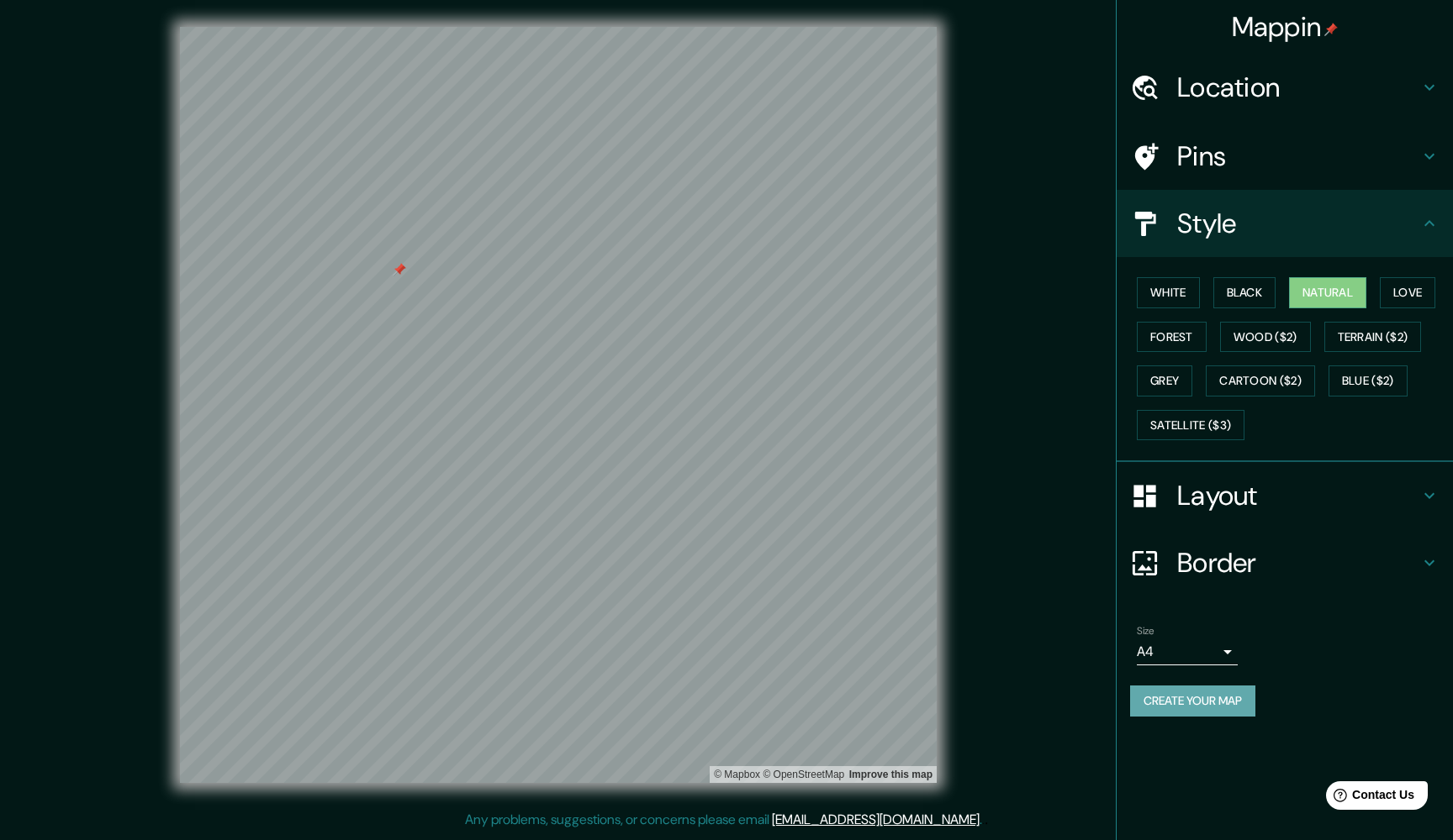
click at [1220, 686] on button "Create your map" at bounding box center [1192, 701] width 125 height 31
click at [1228, 638] on body "Mappin Location [PERSON_NAME][GEOGRAPHIC_DATA][PERSON_NAME], [GEOGRAPHIC_DATA],…" at bounding box center [726, 420] width 1453 height 840
click at [1265, 628] on div at bounding box center [726, 420] width 1453 height 840
click at [1135, 786] on div "Mappin Location [PERSON_NAME][GEOGRAPHIC_DATA][PERSON_NAME], [GEOGRAPHIC_DATA],…" at bounding box center [1284, 420] width 337 height 840
